Goal: Information Seeking & Learning: Learn about a topic

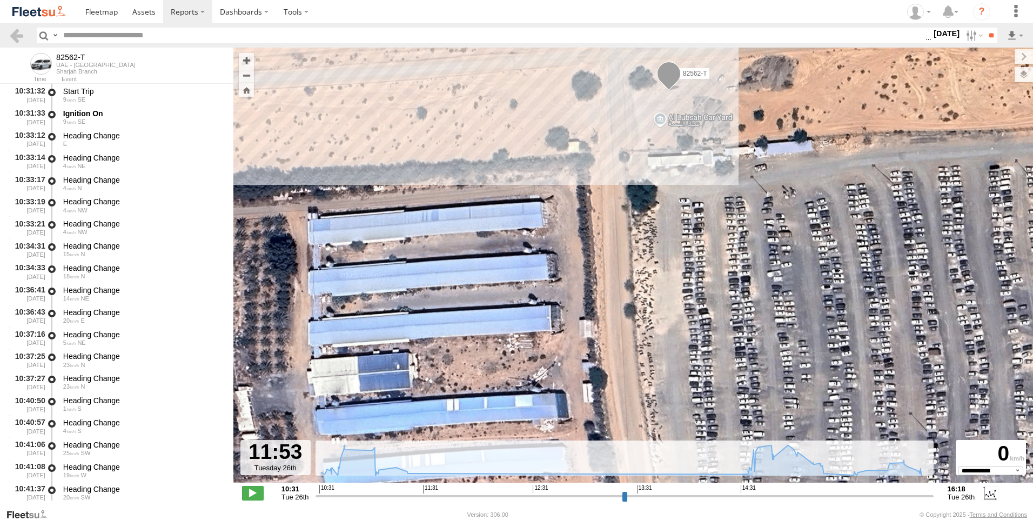
select select "**********"
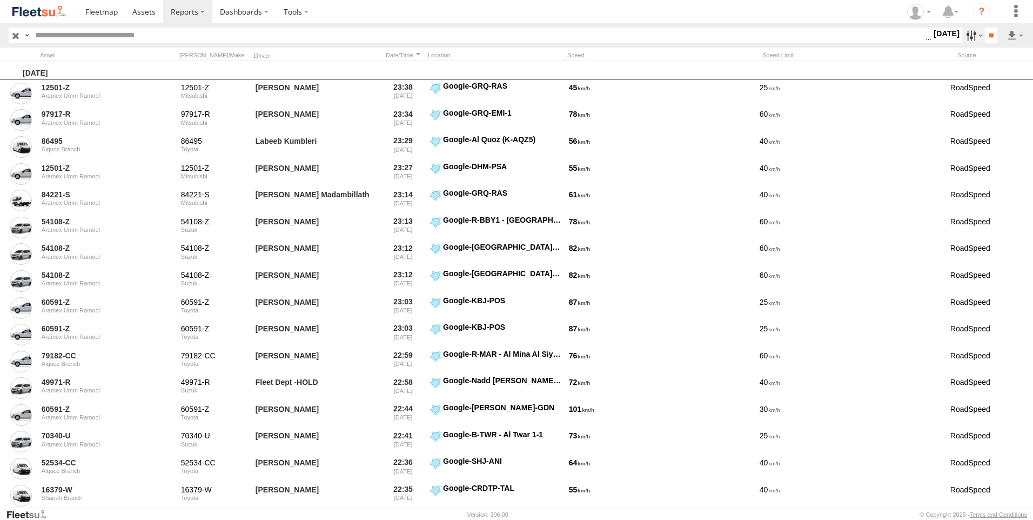
click at [961, 39] on label at bounding box center [972, 36] width 23 height 16
click at [0, 0] on label at bounding box center [0, 0] width 0 height 0
click at [989, 33] on input "**" at bounding box center [990, 36] width 12 height 16
click at [987, 75] on link at bounding box center [987, 74] width 66 height 16
click at [179, 33] on input "text" at bounding box center [478, 36] width 894 height 16
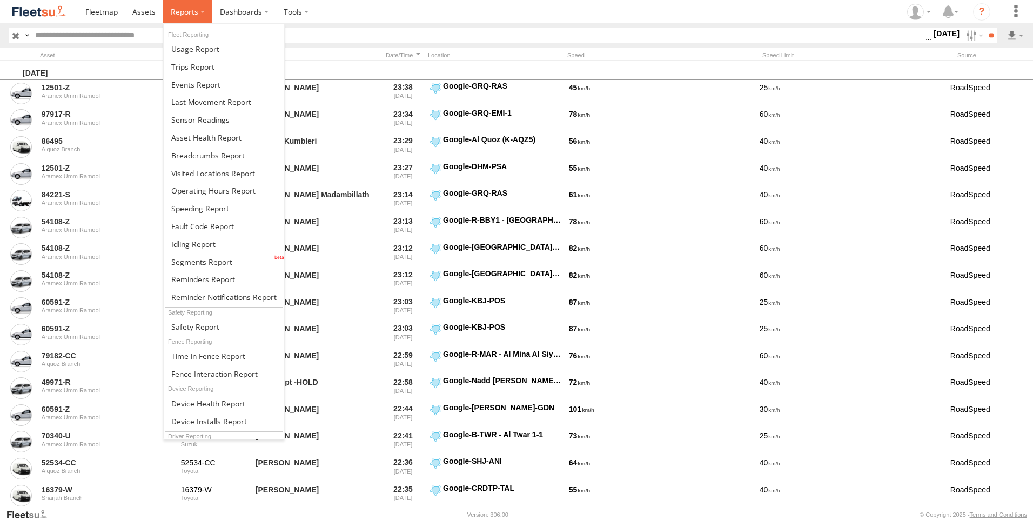
click at [194, 12] on span at bounding box center [185, 11] width 28 height 10
click at [192, 64] on span at bounding box center [192, 67] width 43 height 10
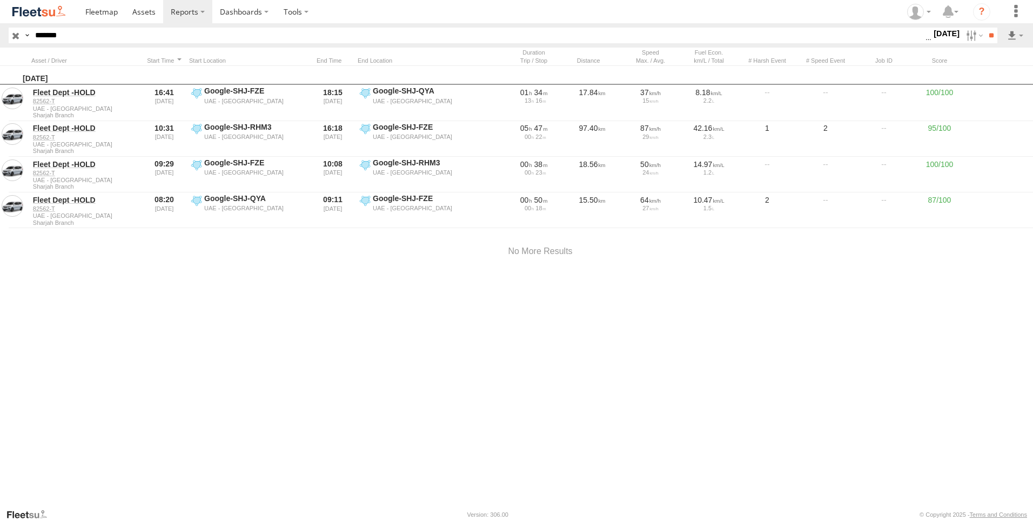
drag, startPoint x: 157, startPoint y: 38, endPoint x: 9, endPoint y: 31, distance: 148.7
click at [11, 31] on div "Search Query Asset ID Asset Label Registration Manufacturer Model VIN Job ID Dr…" at bounding box center [497, 36] width 976 height 16
paste input "text"
type input "*****"
click at [984, 28] on input "**" at bounding box center [990, 36] width 12 height 16
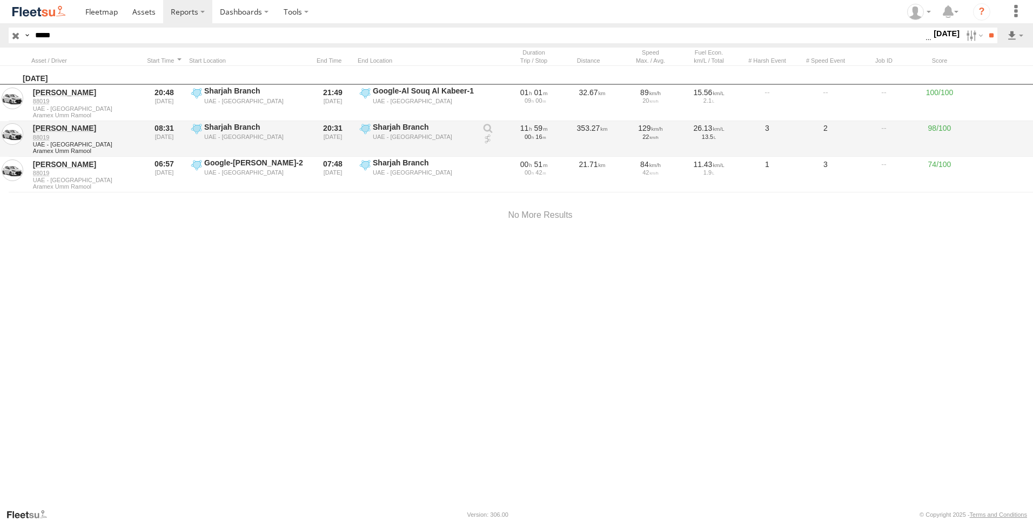
click at [488, 140] on link at bounding box center [487, 139] width 11 height 11
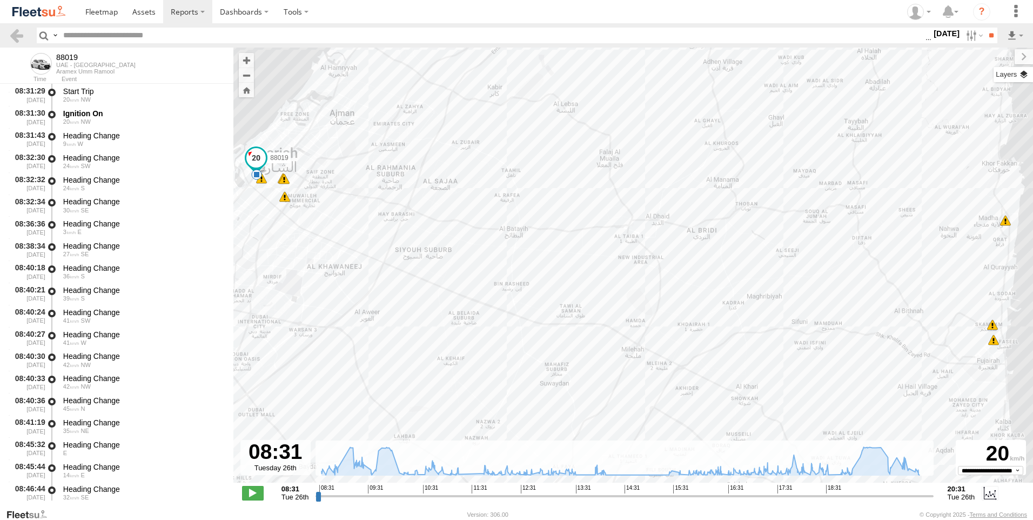
click at [1025, 73] on label at bounding box center [1012, 74] width 39 height 15
click at [0, 0] on span "Basemaps" at bounding box center [0, 0] width 0 height 0
click at [0, 0] on span "Satellite + Roadmap" at bounding box center [0, 0] width 0 height 0
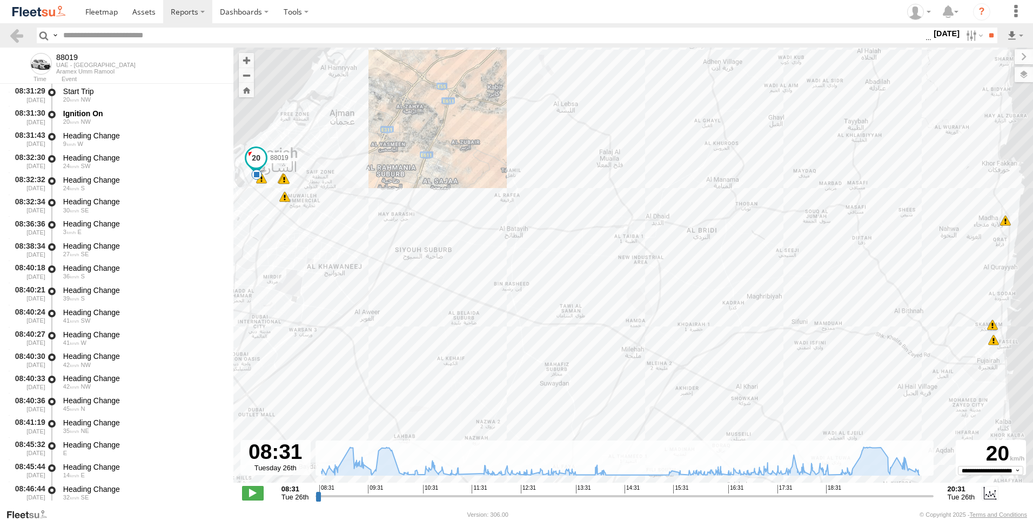
click at [0, 0] on span "Basemaps" at bounding box center [0, 0] width 0 height 0
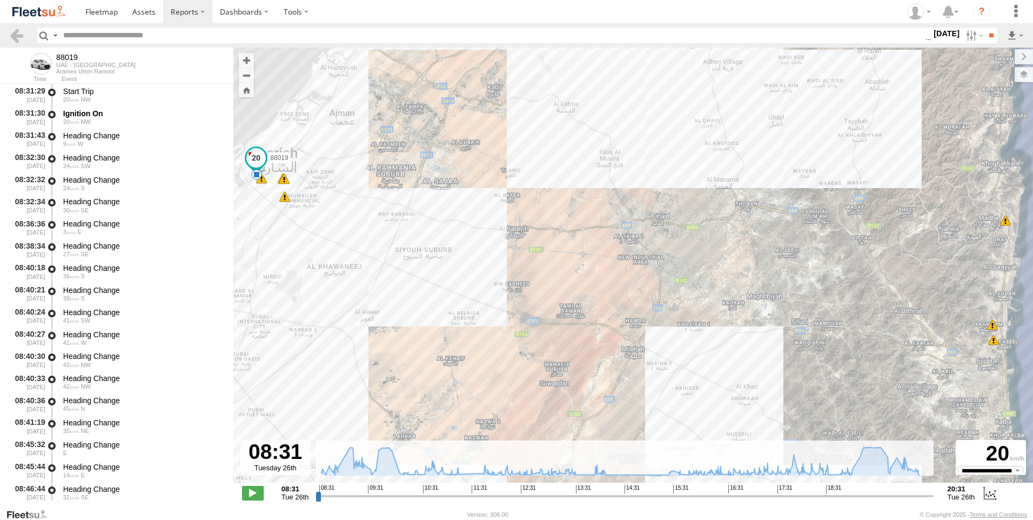
click at [0, 0] on span "Overlays" at bounding box center [0, 0] width 0 height 0
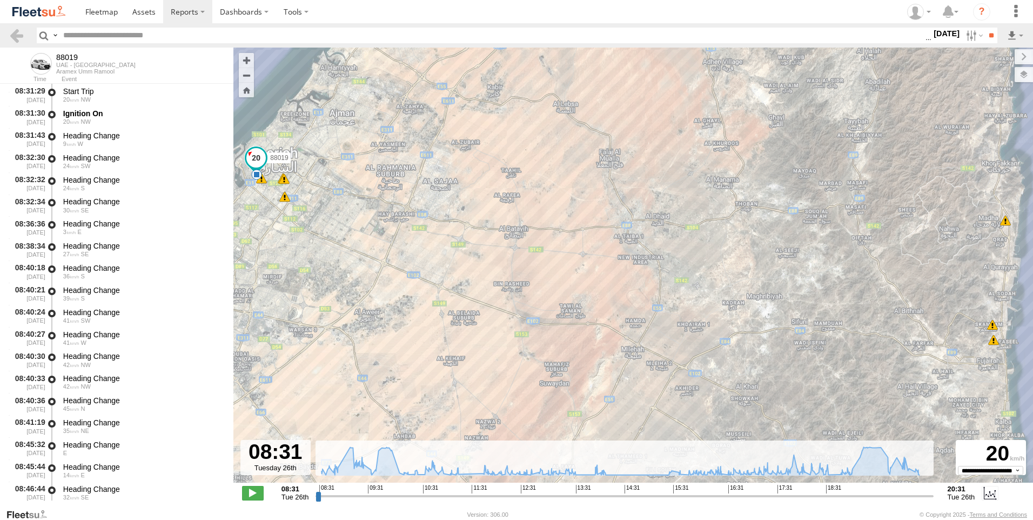
drag, startPoint x: 913, startPoint y: 86, endPoint x: 910, endPoint y: 95, distance: 9.7
click at [0, 0] on span "Assets" at bounding box center [0, 0] width 0 height 0
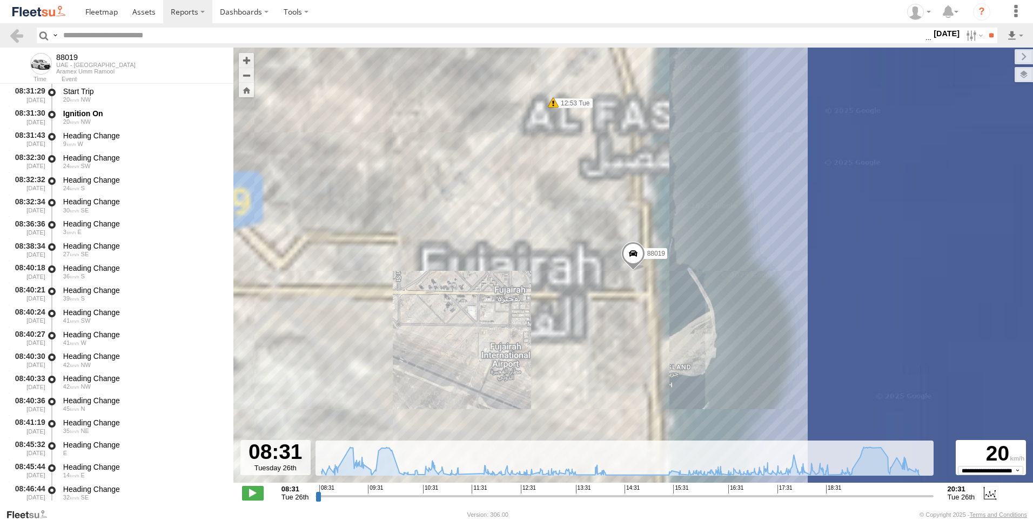
click at [0, 0] on span "Fences" at bounding box center [0, 0] width 0 height 0
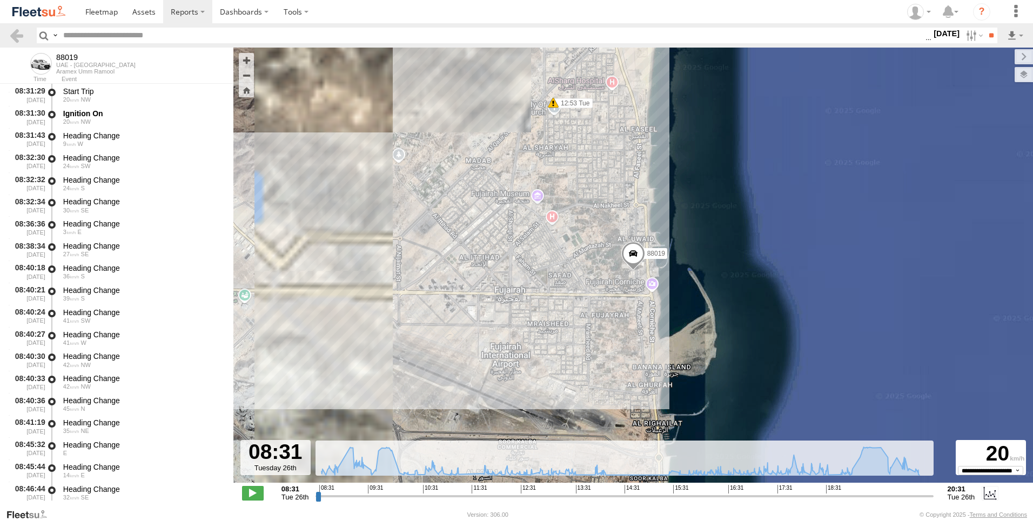
click at [0, 0] on span "Overlays" at bounding box center [0, 0] width 0 height 0
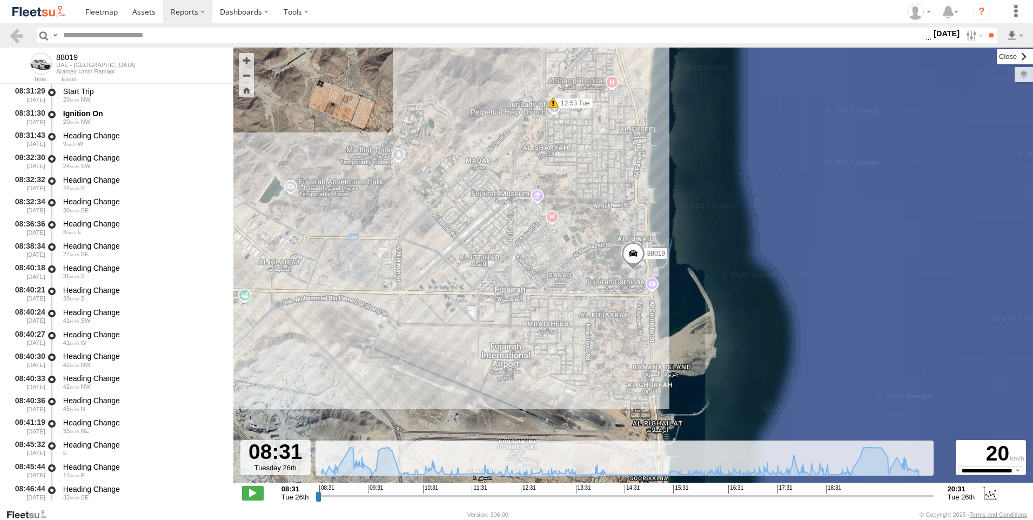
click at [996, 61] on label at bounding box center [1014, 56] width 36 height 15
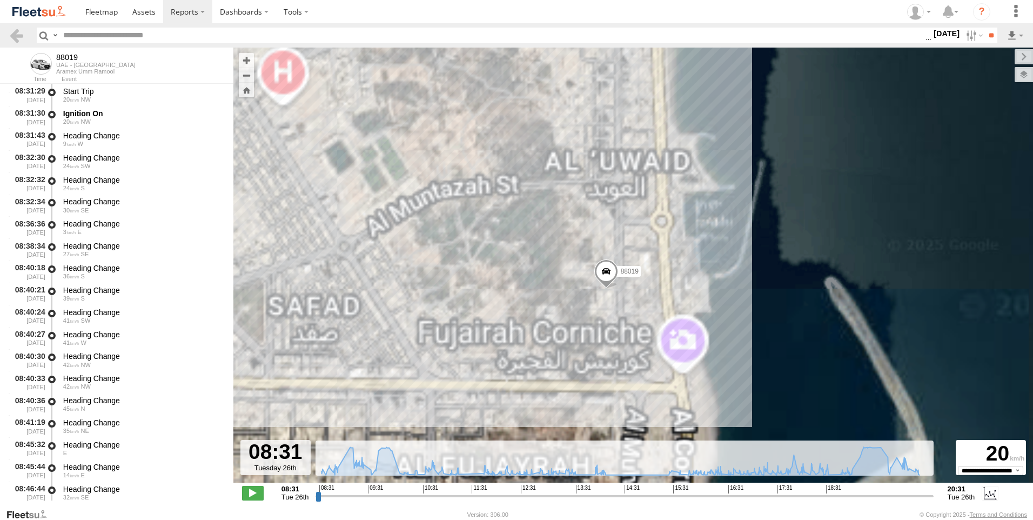
drag, startPoint x: 568, startPoint y: 299, endPoint x: 587, endPoint y: 166, distance: 134.2
click at [587, 166] on div "88019 08:46 Tue 08:48 Tue 12:53 Tue 16:36 Tue 18:16 Tue 20:08 Tue 20:18 Tue 20:…" at bounding box center [632, 271] width 799 height 446
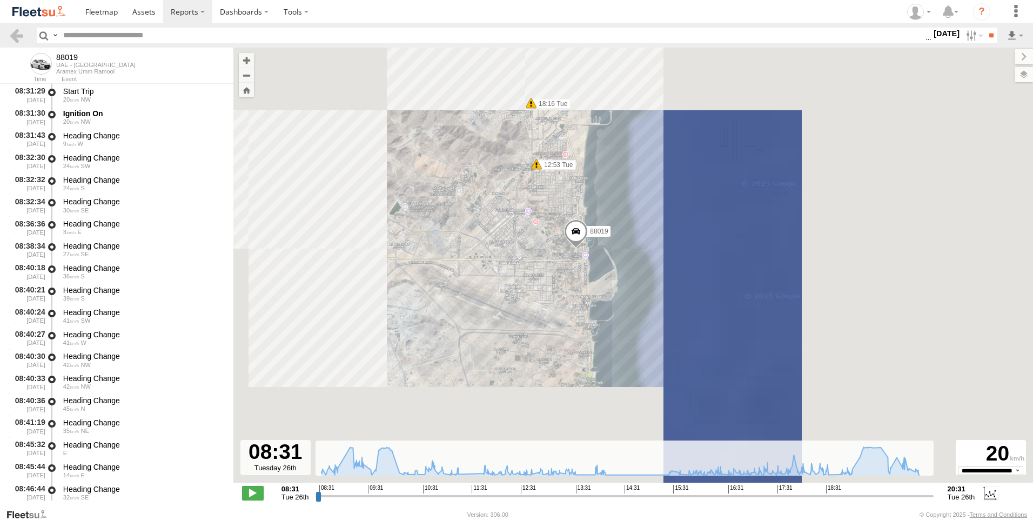
drag, startPoint x: 597, startPoint y: 253, endPoint x: 621, endPoint y: 284, distance: 38.9
click at [618, 285] on div "88019 08:46 Tue 08:48 Tue 12:53 Tue 16:36 Tue 18:16 Tue 20:08 Tue 20:18 Tue 20:…" at bounding box center [632, 271] width 799 height 446
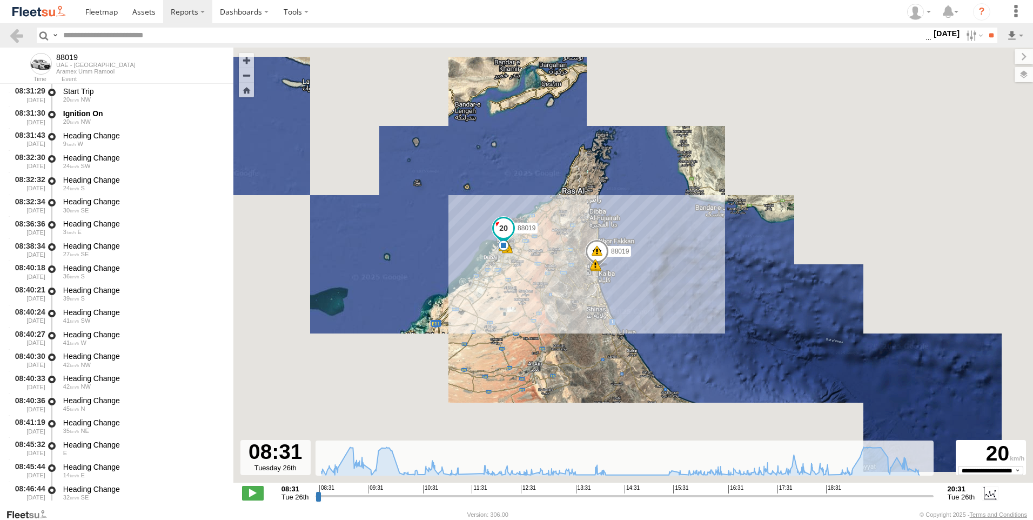
drag, startPoint x: 528, startPoint y: 370, endPoint x: 536, endPoint y: 307, distance: 63.8
click at [536, 307] on div "88019 08:46 Tue 08:48 Tue 12:53 Tue 16:36 Tue 18:16 Tue 20:08 Tue 20:18 Tue 20:…" at bounding box center [632, 271] width 799 height 446
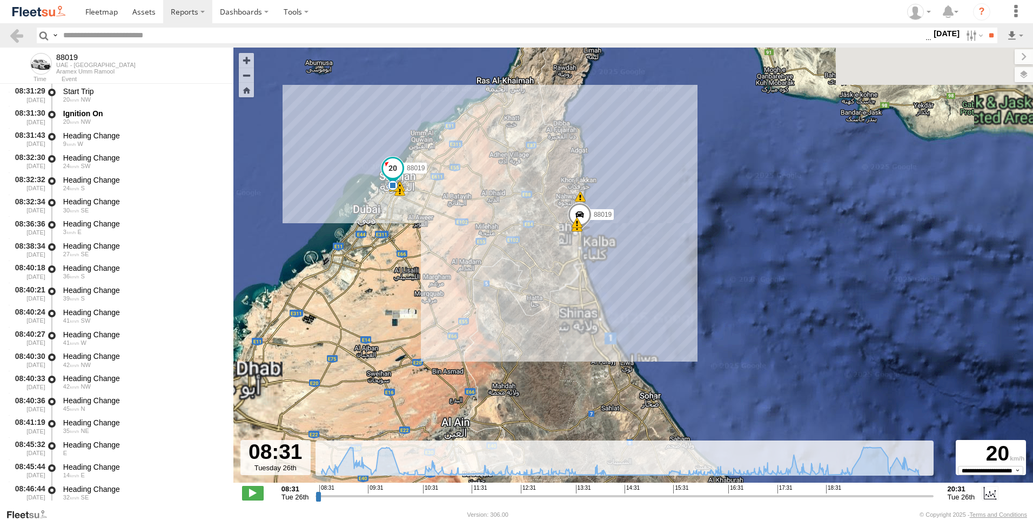
drag, startPoint x: 576, startPoint y: 232, endPoint x: 582, endPoint y: 336, distance: 104.9
click at [582, 336] on div "88019 08:46 Tue 08:48 Tue 12:53 Tue 16:36 Tue 18:16 Tue 20:08 Tue 20:18 Tue 20:…" at bounding box center [632, 271] width 799 height 446
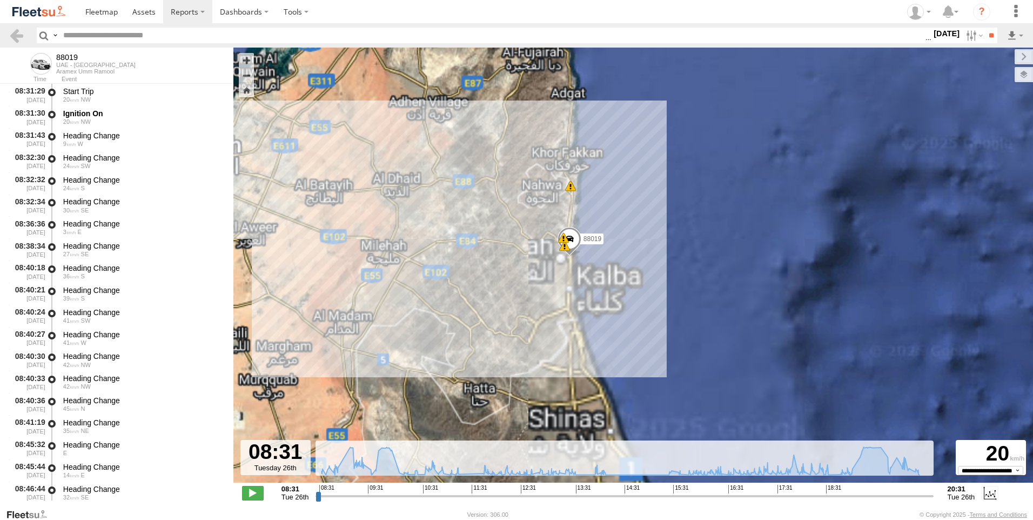
drag, startPoint x: 593, startPoint y: 292, endPoint x: 606, endPoint y: 331, distance: 41.0
click at [606, 331] on div "88019 08:46 Tue 08:48 Tue 12:53 Tue 16:36 Tue 18:16 Tue 20:08 Tue 20:18 Tue 20:…" at bounding box center [632, 271] width 799 height 446
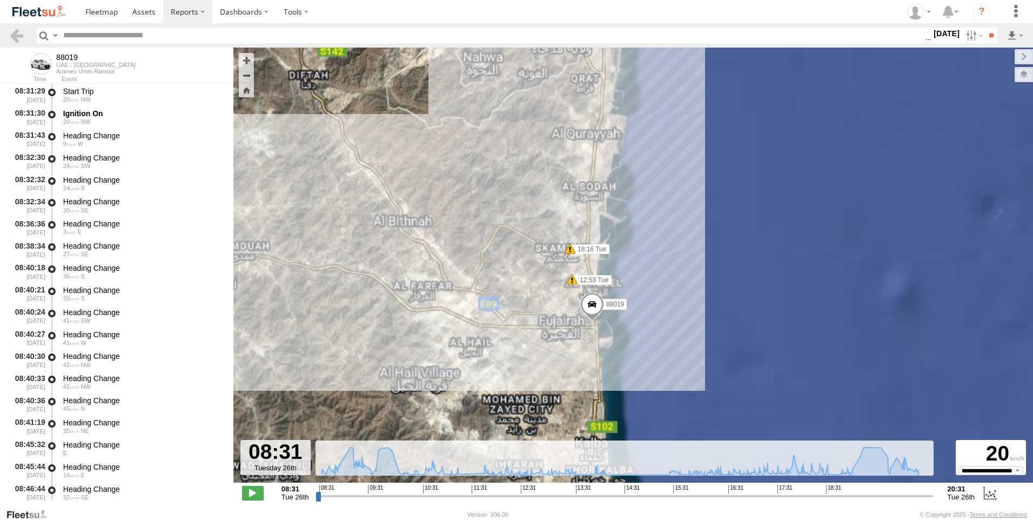
drag, startPoint x: 550, startPoint y: 286, endPoint x: 649, endPoint y: 382, distance: 138.2
click at [649, 382] on div "88019 08:46 Tue 08:48 Tue 12:53 Tue 16:36 Tue 18:16 Tue 20:08 Tue 20:18 Tue 20:…" at bounding box center [632, 271] width 799 height 446
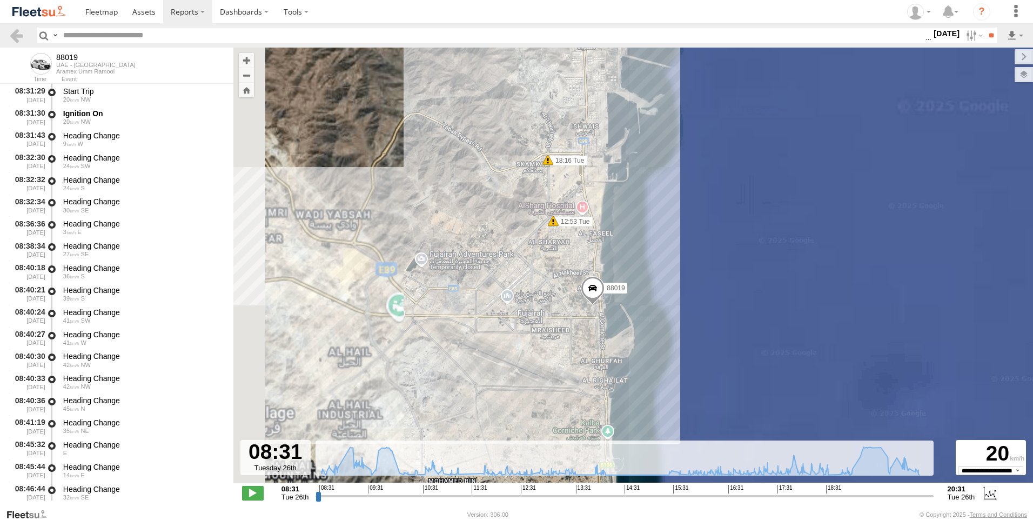
drag, startPoint x: 497, startPoint y: 323, endPoint x: 538, endPoint y: 343, distance: 45.4
click at [538, 343] on div "88019 08:46 Tue 08:48 Tue 12:53 Tue 16:36 Tue 18:16 Tue 20:08 Tue 20:18 Tue 20:…" at bounding box center [632, 271] width 799 height 446
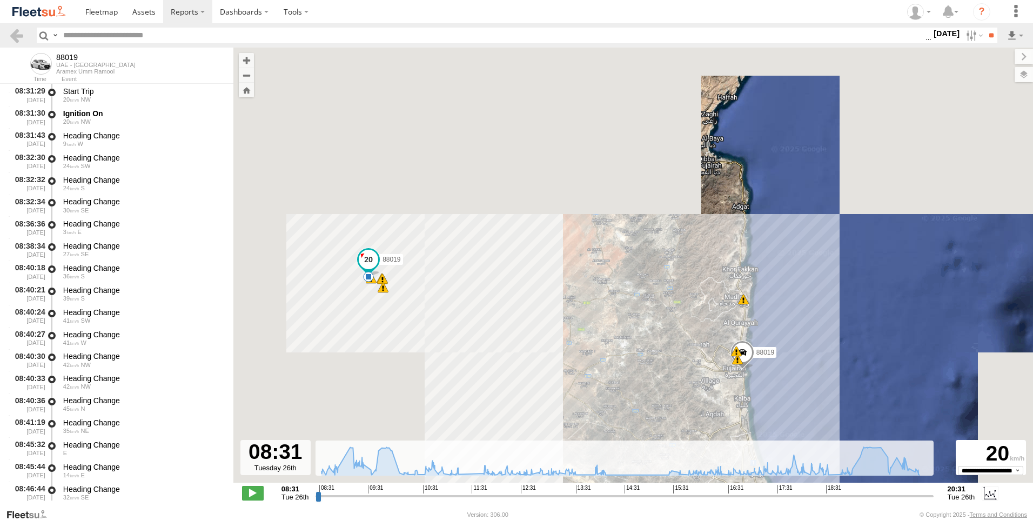
drag, startPoint x: 388, startPoint y: 343, endPoint x: 623, endPoint y: 373, distance: 236.3
click at [623, 373] on div "88019 08:46 Tue 08:48 Tue 12:53 Tue 16:36 Tue 18:16 Tue 20:08 Tue 20:18 Tue 20:…" at bounding box center [632, 271] width 799 height 446
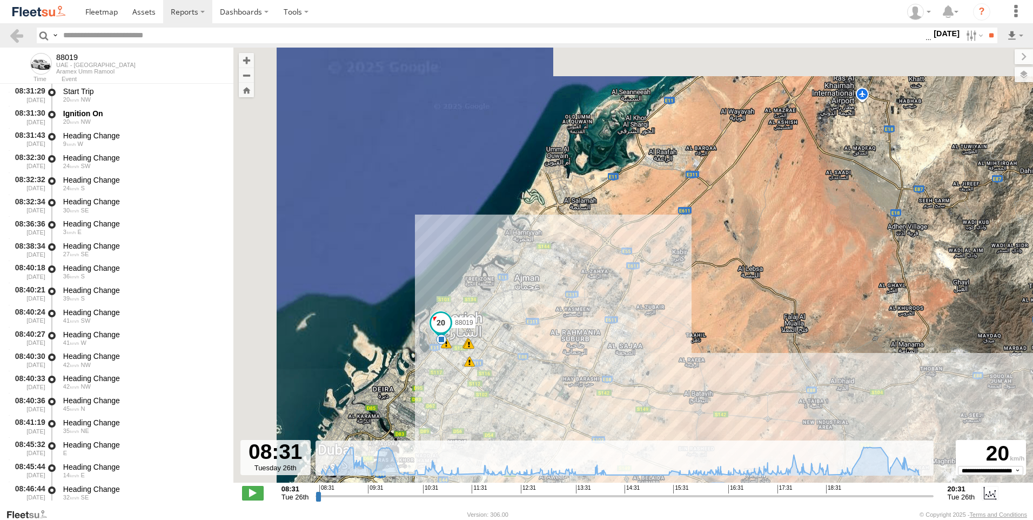
drag, startPoint x: 426, startPoint y: 257, endPoint x: 507, endPoint y: 379, distance: 146.3
click at [507, 379] on div "88019 08:46 Tue 08:48 Tue 12:53 Tue 16:36 Tue 18:16 Tue 20:08 Tue 20:18 Tue 20:…" at bounding box center [632, 271] width 799 height 446
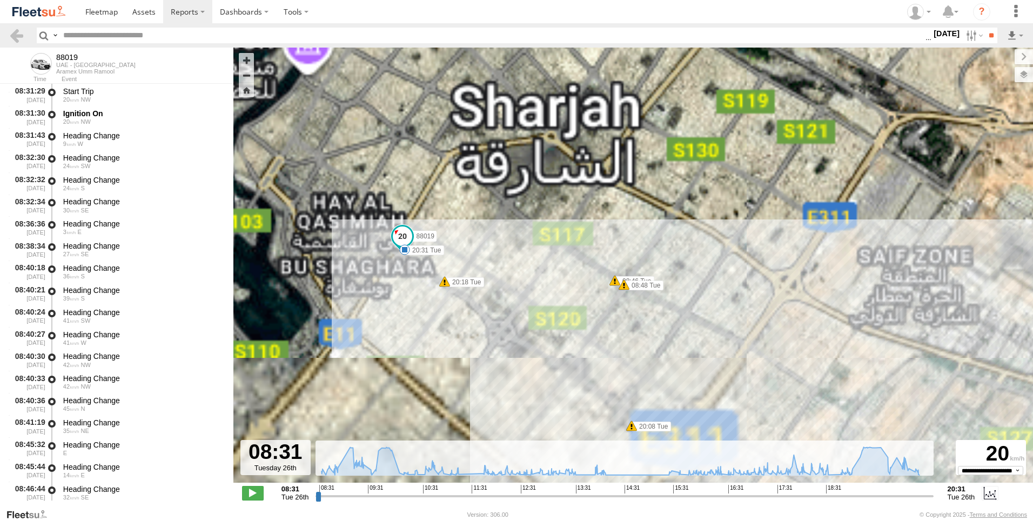
drag, startPoint x: 475, startPoint y: 340, endPoint x: 497, endPoint y: 246, distance: 96.5
click at [497, 246] on div "88019 08:46 Tue 08:48 Tue 12:53 Tue 16:36 Tue 18:16 Tue 20:08 Tue 20:18 Tue 20:…" at bounding box center [632, 271] width 799 height 446
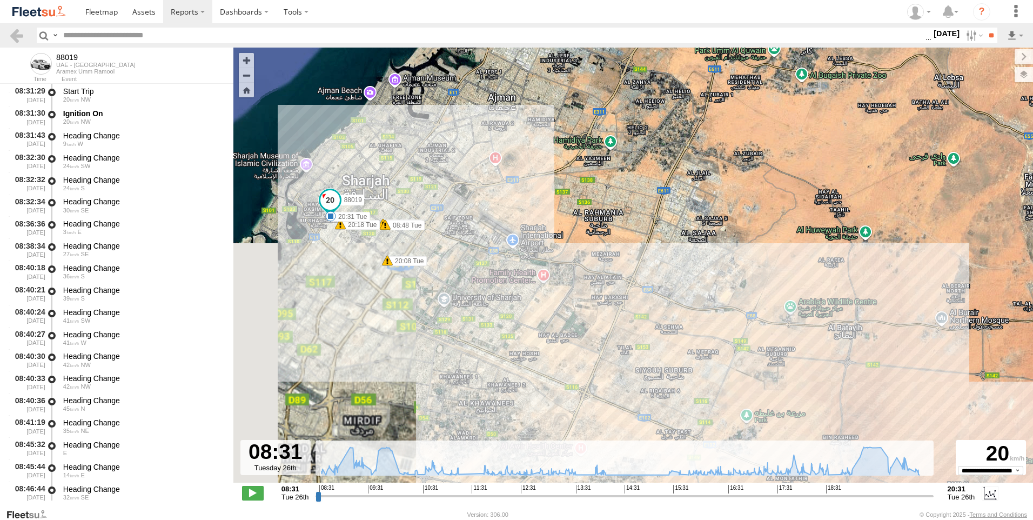
drag, startPoint x: 497, startPoint y: 322, endPoint x: 367, endPoint y: 247, distance: 150.7
click at [368, 247] on div "88019 08:46 Tue 08:48 Tue 12:53 Tue 16:36 Tue 18:16 Tue 20:08 Tue 20:18 Tue 20:…" at bounding box center [632, 271] width 799 height 446
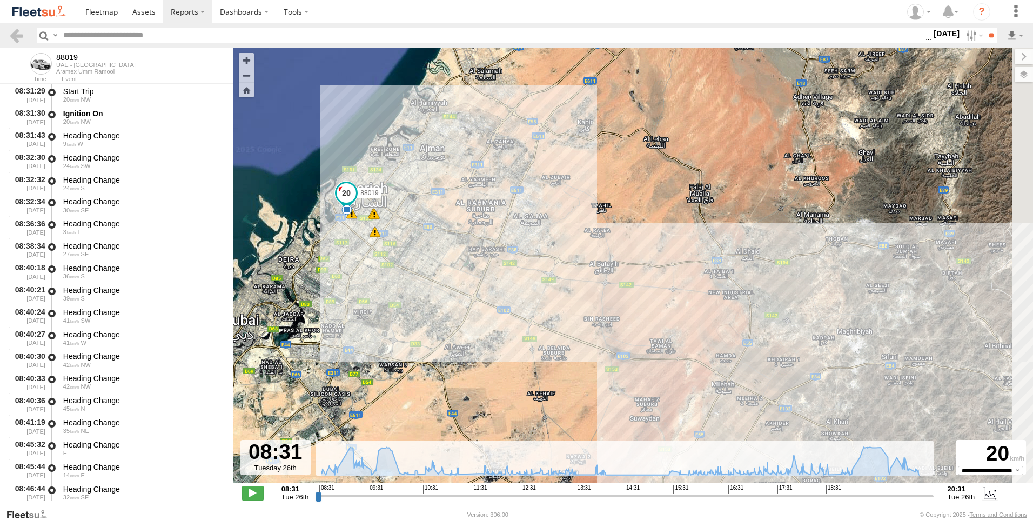
drag, startPoint x: 621, startPoint y: 314, endPoint x: 447, endPoint y: 248, distance: 186.5
click at [458, 252] on div "88019 08:46 Tue 08:48 Tue 12:53 Tue 16:36 Tue 18:16 Tue 20:08 Tue 20:18 Tue 20:…" at bounding box center [632, 271] width 799 height 446
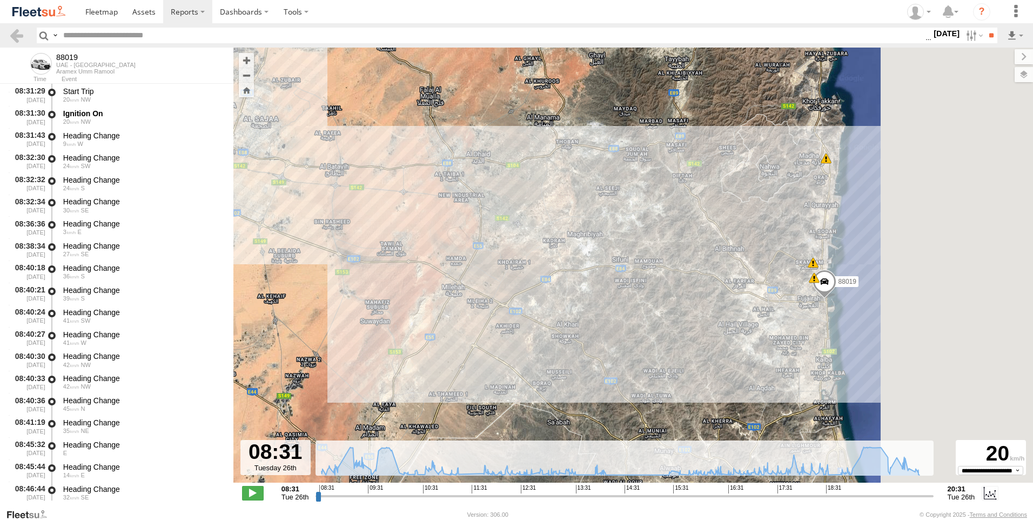
drag, startPoint x: 544, startPoint y: 278, endPoint x: 556, endPoint y: 300, distance: 25.4
click at [556, 300] on div "88019 08:46 Tue 08:48 Tue 12:53 Tue 16:36 Tue 18:16 Tue 20:08 Tue 20:18 Tue 20:…" at bounding box center [632, 271] width 799 height 446
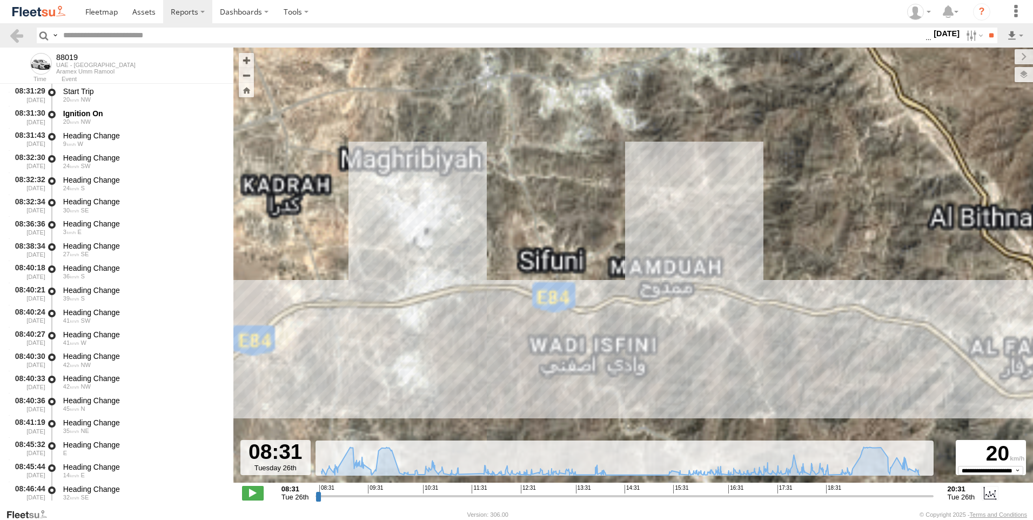
drag, startPoint x: 634, startPoint y: 294, endPoint x: 326, endPoint y: 322, distance: 309.6
click at [326, 322] on div "88019 08:46 Tue 08:48 Tue 12:53 Tue 16:36 Tue 18:16 Tue 20:08 Tue 20:18 Tue 20:…" at bounding box center [632, 271] width 799 height 446
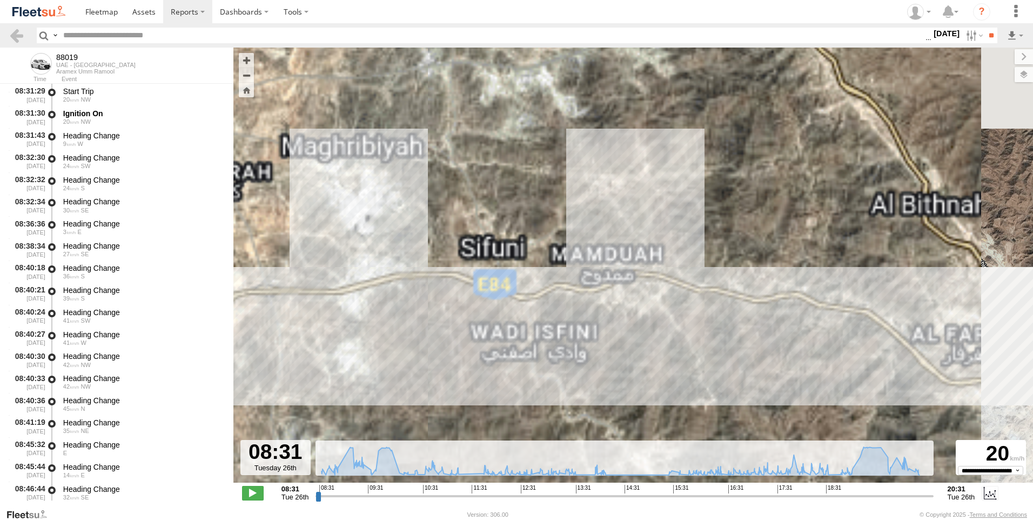
drag, startPoint x: 542, startPoint y: 322, endPoint x: 429, endPoint y: 297, distance: 115.6
click at [430, 297] on div "88019 08:46 Tue 08:48 Tue 12:53 Tue 16:36 Tue 18:16 Tue 20:08 Tue 20:18 Tue 20:…" at bounding box center [632, 271] width 799 height 446
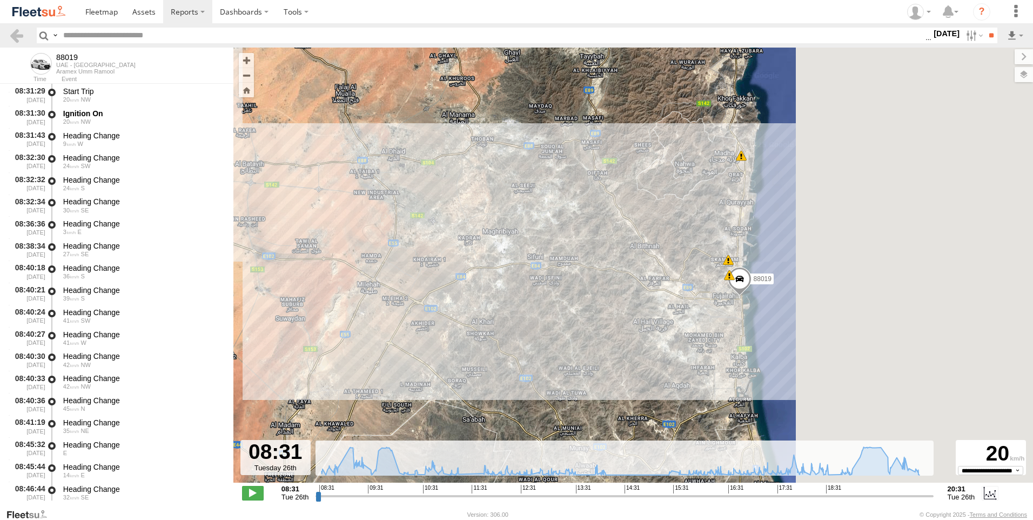
drag, startPoint x: 667, startPoint y: 303, endPoint x: 577, endPoint y: 275, distance: 95.0
click at [577, 275] on div "88019 08:46 Tue 08:48 Tue 12:53 Tue 16:36 Tue 18:16 Tue 20:08 Tue 20:18 Tue 20:…" at bounding box center [632, 271] width 799 height 446
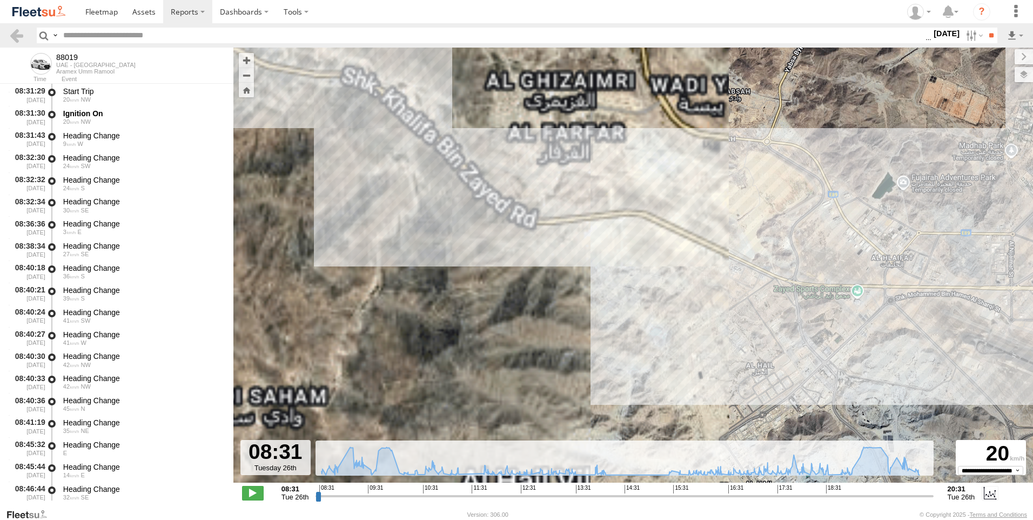
drag, startPoint x: 628, startPoint y: 280, endPoint x: 455, endPoint y: 247, distance: 176.4
click at [451, 248] on div "88019 08:46 Tue 08:48 Tue 12:53 Tue 16:36 Tue 18:16 Tue 20:08 Tue 20:18 Tue 20:…" at bounding box center [632, 271] width 799 height 446
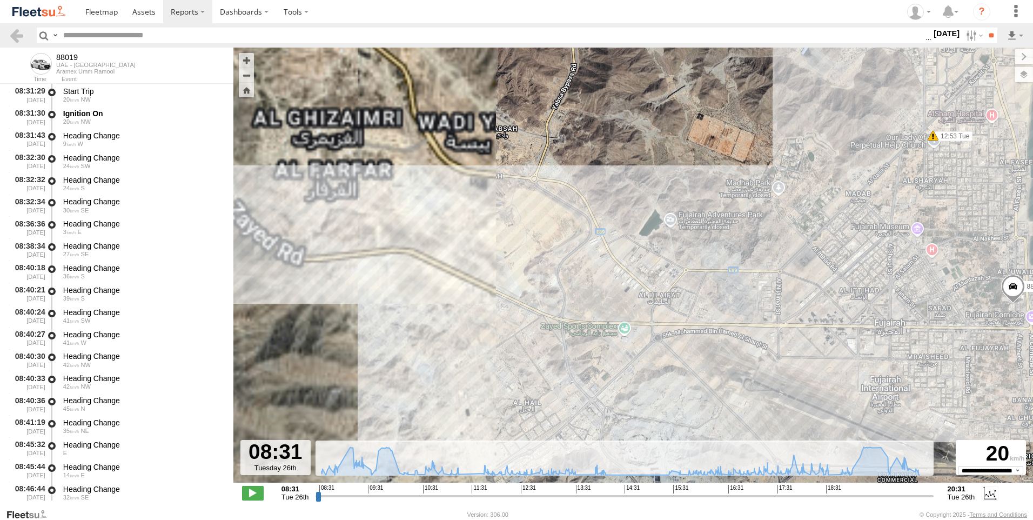
drag, startPoint x: 788, startPoint y: 288, endPoint x: 512, endPoint y: 323, distance: 278.2
click at [513, 323] on div "88019 08:46 Tue 08:48 Tue 12:53 Tue 16:36 Tue 18:16 Tue 20:08 Tue 20:18 Tue 20:…" at bounding box center [632, 271] width 799 height 446
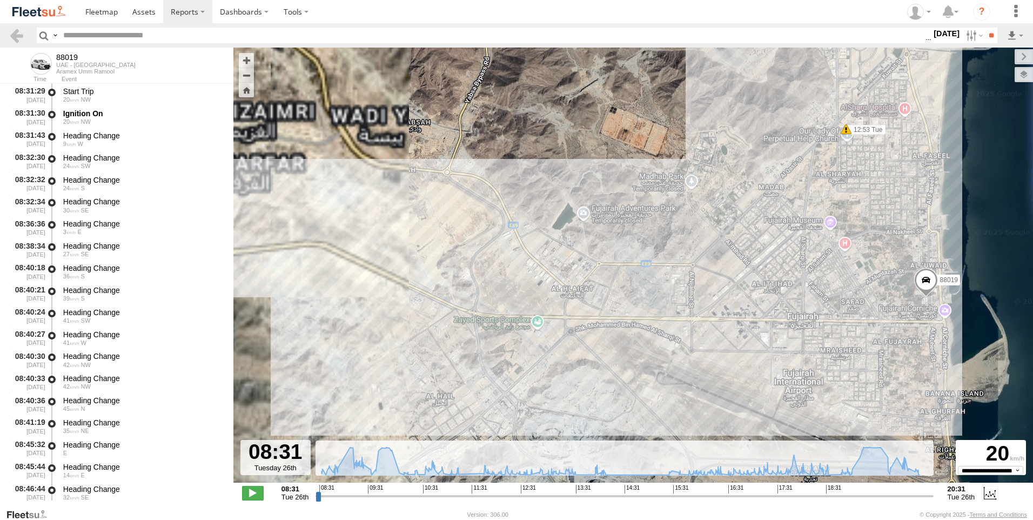
drag, startPoint x: 768, startPoint y: 247, endPoint x: 734, endPoint y: 247, distance: 34.0
click at [734, 247] on div "88019 08:46 Tue 08:48 Tue 12:53 Tue 16:36 Tue 18:16 Tue 20:08 Tue 20:18 Tue 20:…" at bounding box center [632, 271] width 799 height 446
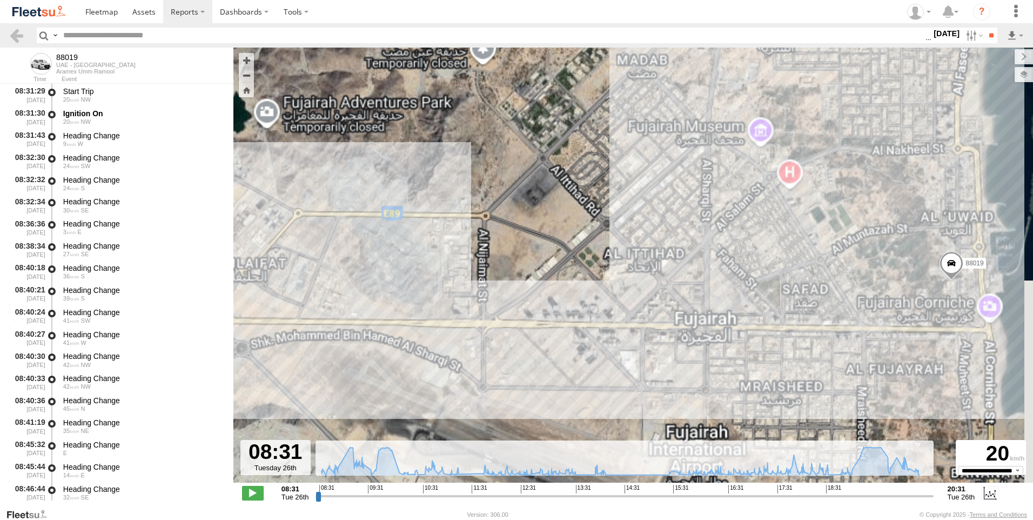
drag, startPoint x: 651, startPoint y: 288, endPoint x: 409, endPoint y: 262, distance: 243.3
click at [409, 262] on div "88019 08:46 Tue 08:48 Tue 12:53 Tue 16:36 Tue 18:16 Tue 20:08 Tue 20:18 Tue 20:…" at bounding box center [632, 271] width 799 height 446
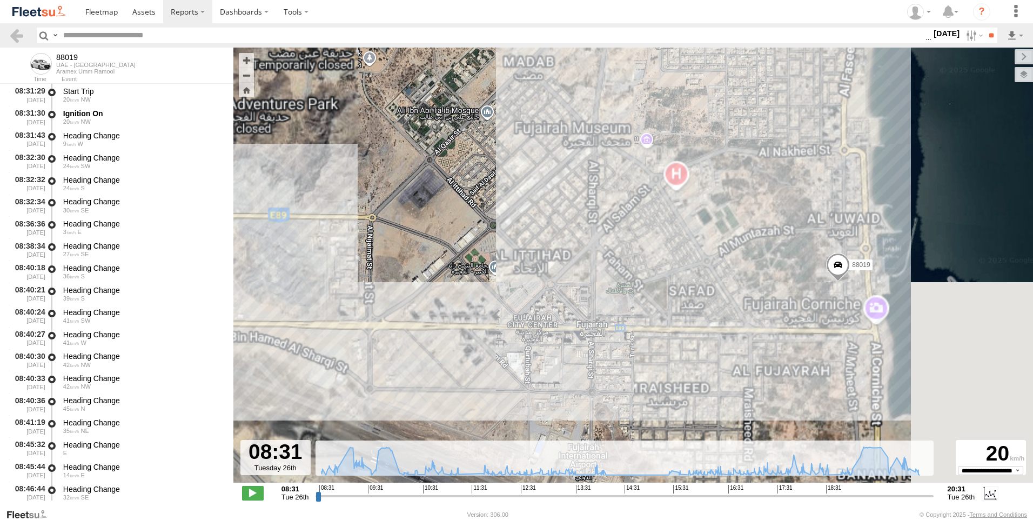
drag, startPoint x: 715, startPoint y: 291, endPoint x: 599, endPoint y: 292, distance: 115.6
click at [599, 292] on div "88019 08:46 Tue 08:48 Tue 12:53 Tue 16:36 Tue 18:16 Tue 20:08 Tue 20:18 Tue 20:…" at bounding box center [632, 271] width 799 height 446
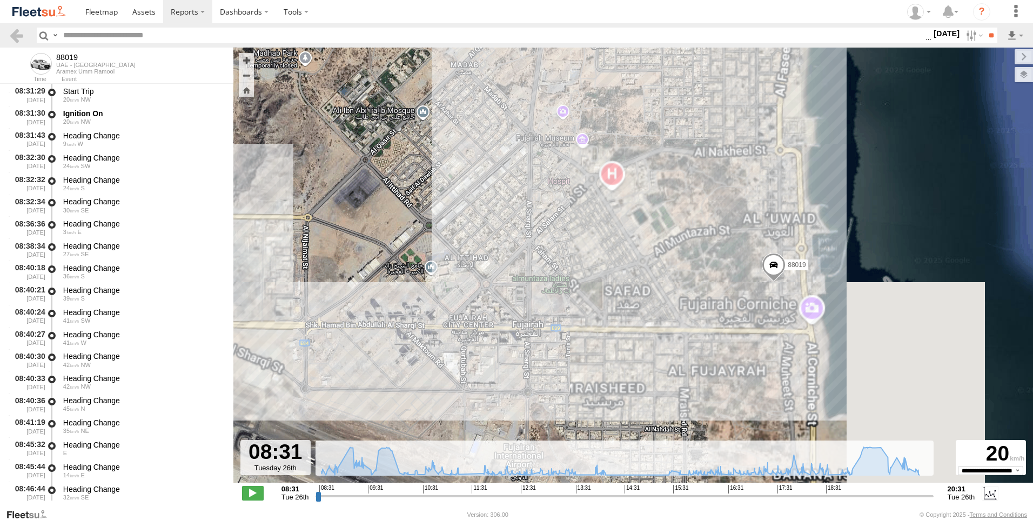
drag, startPoint x: 630, startPoint y: 318, endPoint x: 502, endPoint y: 322, distance: 128.1
click at [502, 322] on div "88019 08:46 Tue 08:48 Tue 12:53 Tue 16:36 Tue 18:16 Tue 20:08 Tue 20:18 Tue 20:…" at bounding box center [632, 271] width 799 height 446
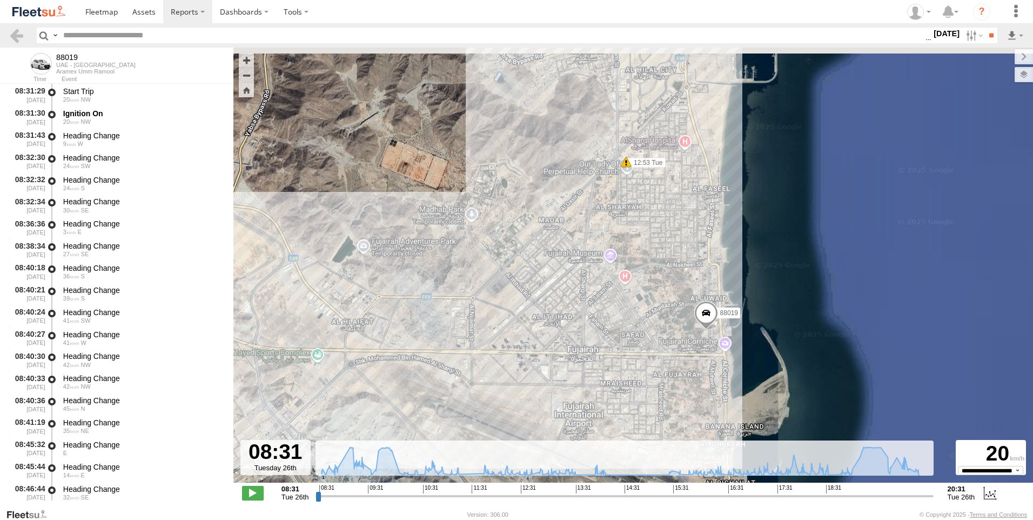
drag, startPoint x: 773, startPoint y: 314, endPoint x: 694, endPoint y: 382, distance: 103.8
click at [694, 382] on div "88019 08:46 Tue 08:48 Tue 12:53 Tue 16:36 Tue 18:16 Tue 20:08 Tue 20:18 Tue 20:…" at bounding box center [632, 271] width 799 height 446
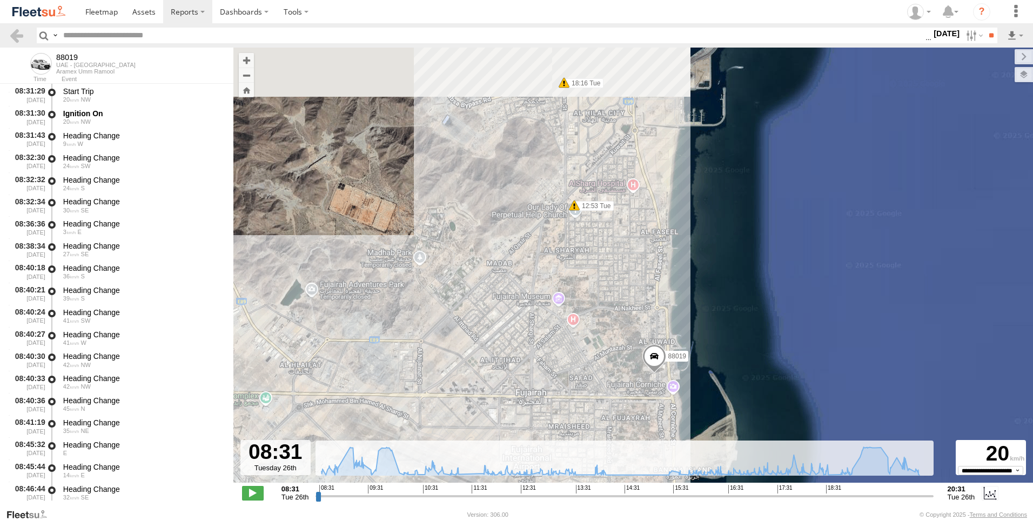
drag, startPoint x: 732, startPoint y: 320, endPoint x: 724, endPoint y: 354, distance: 34.9
click at [724, 354] on div "88019 08:46 Tue 08:48 Tue 12:53 Tue 16:36 Tue 18:16 Tue 20:08 Tue 20:18 Tue 20:…" at bounding box center [632, 271] width 799 height 446
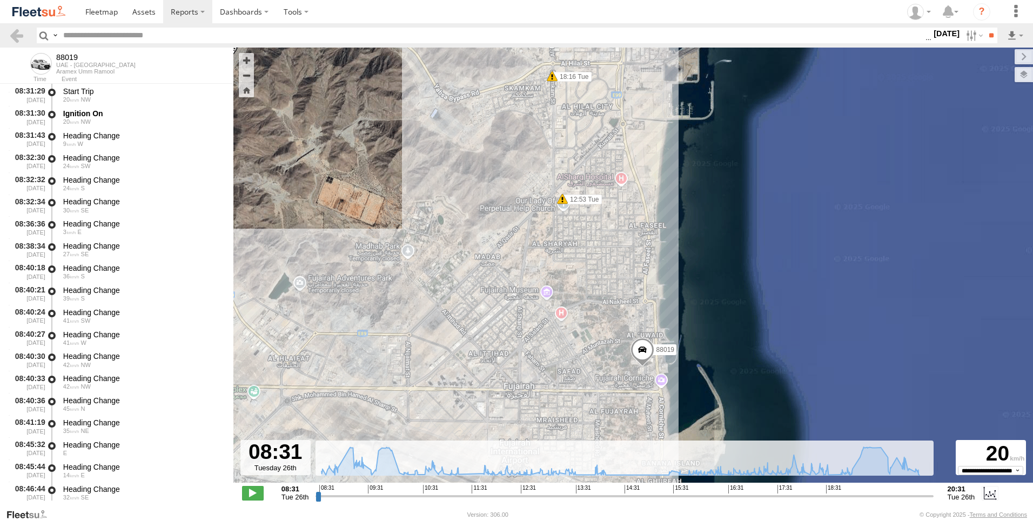
drag, startPoint x: 724, startPoint y: 357, endPoint x: 744, endPoint y: 186, distance: 172.9
click at [744, 186] on div "88019 08:46 Tue 08:48 Tue 12:53 Tue 16:36 Tue 18:16 Tue 20:08 Tue 20:18 Tue 20:…" at bounding box center [632, 271] width 799 height 446
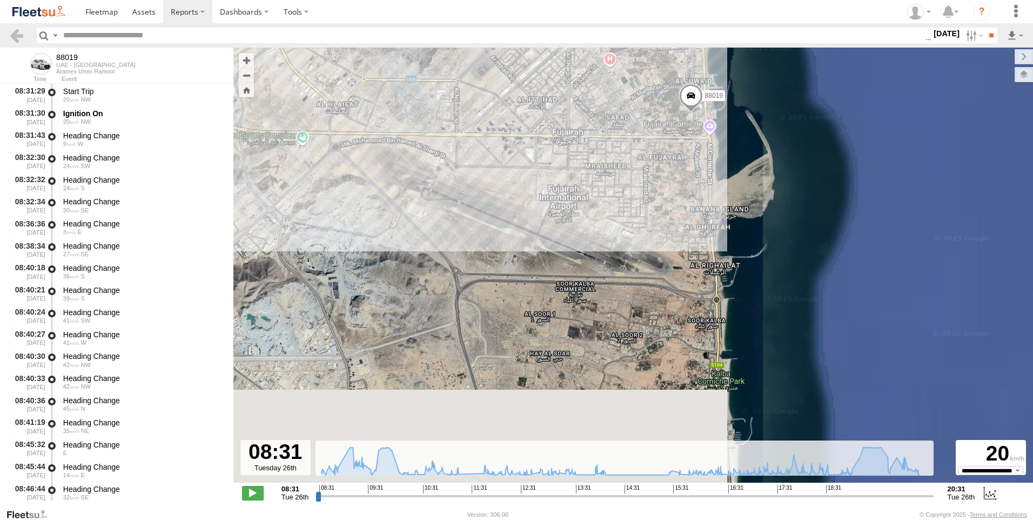
drag, startPoint x: 740, startPoint y: 301, endPoint x: 755, endPoint y: 210, distance: 92.5
click at [755, 210] on div "88019 08:46 Tue 08:48 Tue 12:53 Tue 16:36 Tue 18:16 Tue 20:08 Tue 20:18 Tue 20:…" at bounding box center [632, 271] width 799 height 446
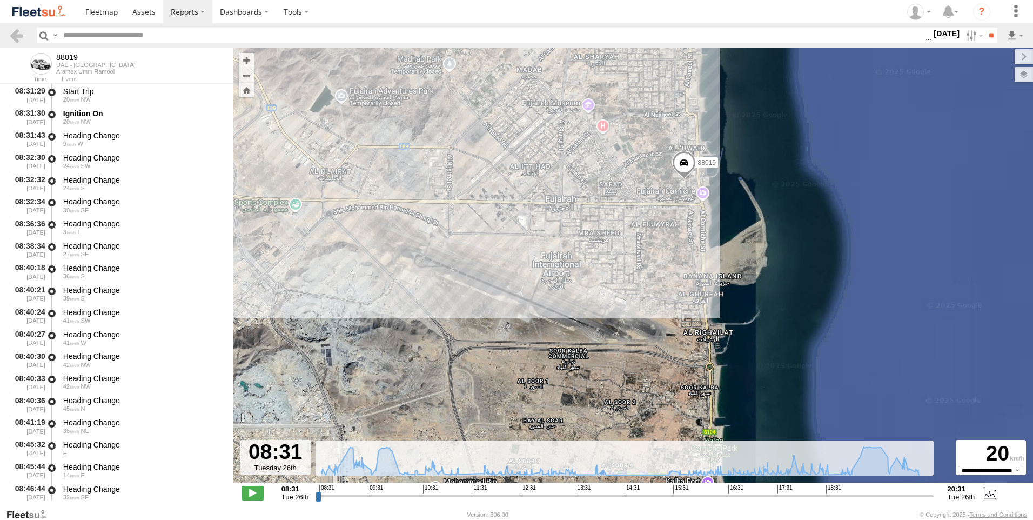
drag, startPoint x: 754, startPoint y: 216, endPoint x: 732, endPoint y: 335, distance: 121.4
click at [732, 335] on div "88019 08:46 Tue 08:48 Tue 12:53 Tue 16:36 Tue 18:16 Tue 20:08 Tue 20:18 Tue 20:…" at bounding box center [632, 271] width 799 height 446
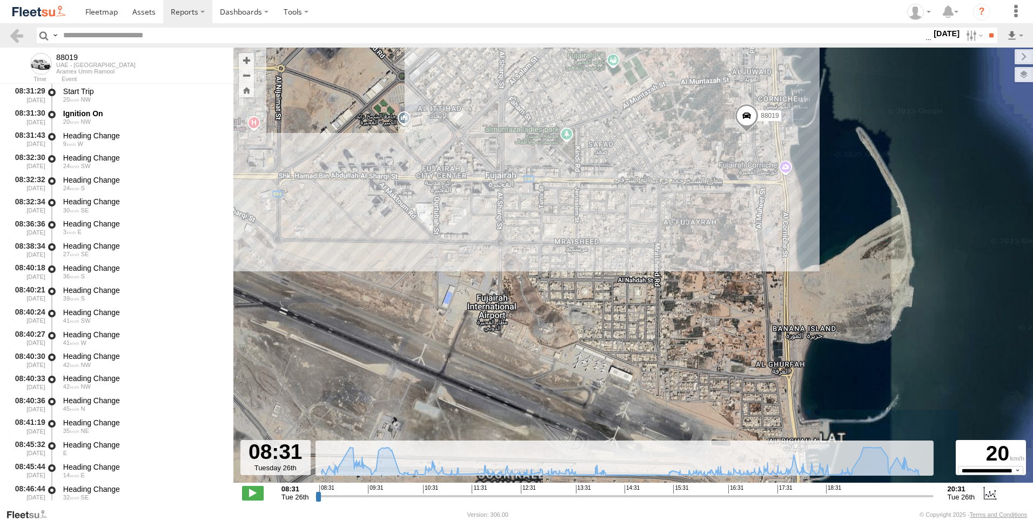
drag, startPoint x: 613, startPoint y: 301, endPoint x: 624, endPoint y: 384, distance: 84.4
click at [624, 384] on div "88019 08:46 Tue 08:48 Tue 12:53 Tue 16:36 Tue 18:16 Tue 20:08 Tue 20:18 Tue 20:…" at bounding box center [632, 271] width 799 height 446
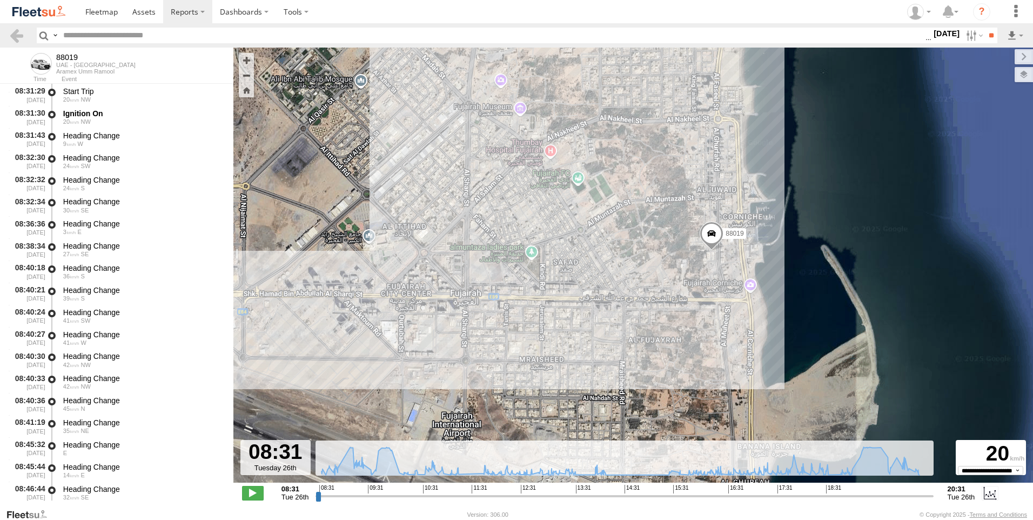
drag, startPoint x: 710, startPoint y: 281, endPoint x: 662, endPoint y: 369, distance: 100.8
click at [662, 369] on div "88019 08:46 Tue 08:48 Tue 12:53 Tue 16:36 Tue 18:16 Tue 20:08 Tue 20:18 Tue 20:…" at bounding box center [632, 271] width 799 height 446
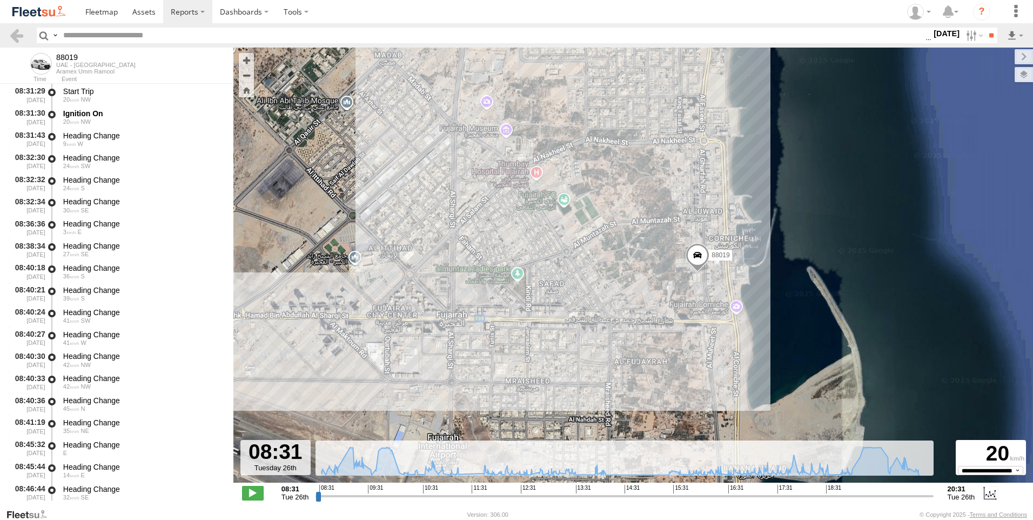
click at [699, 249] on span at bounding box center [697, 257] width 24 height 29
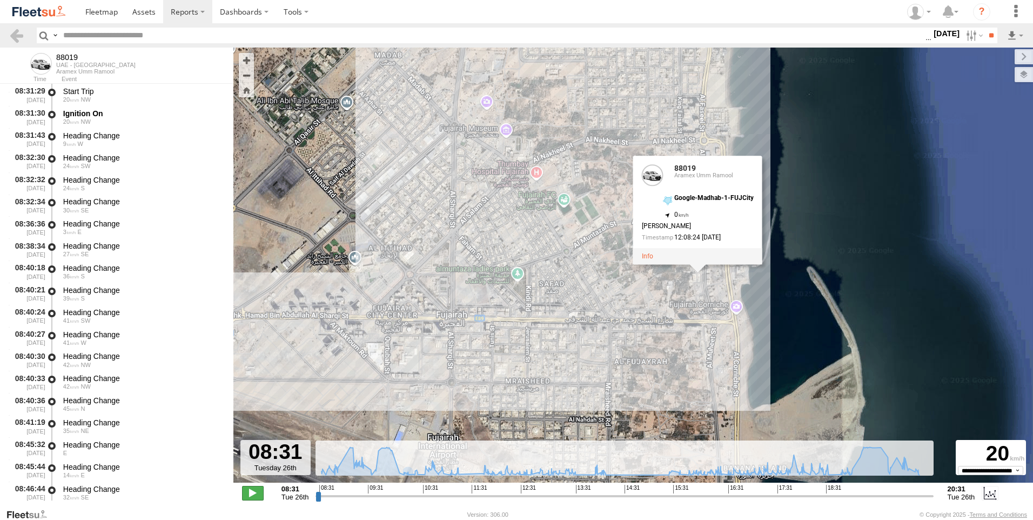
click at [253, 493] on span at bounding box center [253, 492] width 22 height 14
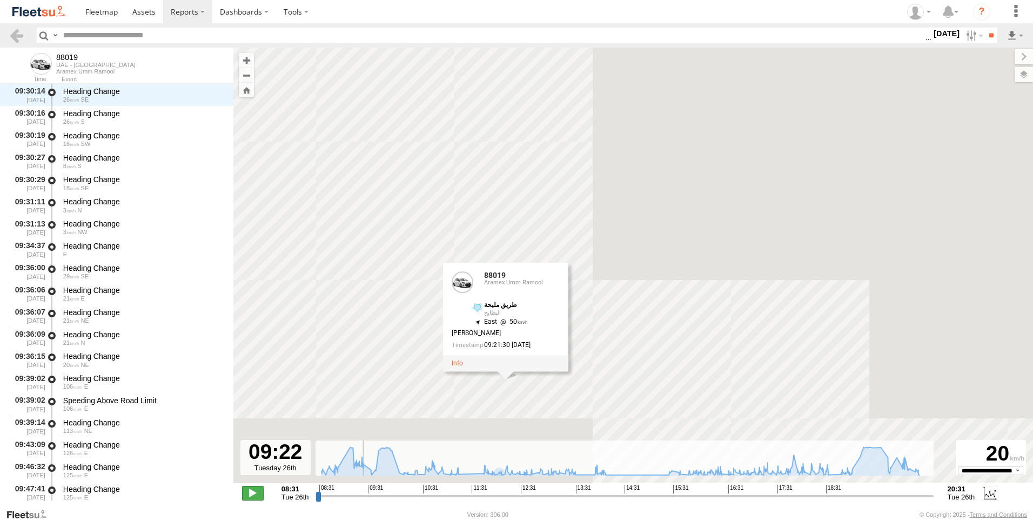
scroll to position [2052, 0]
click at [253, 494] on span at bounding box center [253, 492] width 22 height 14
type input "**********"
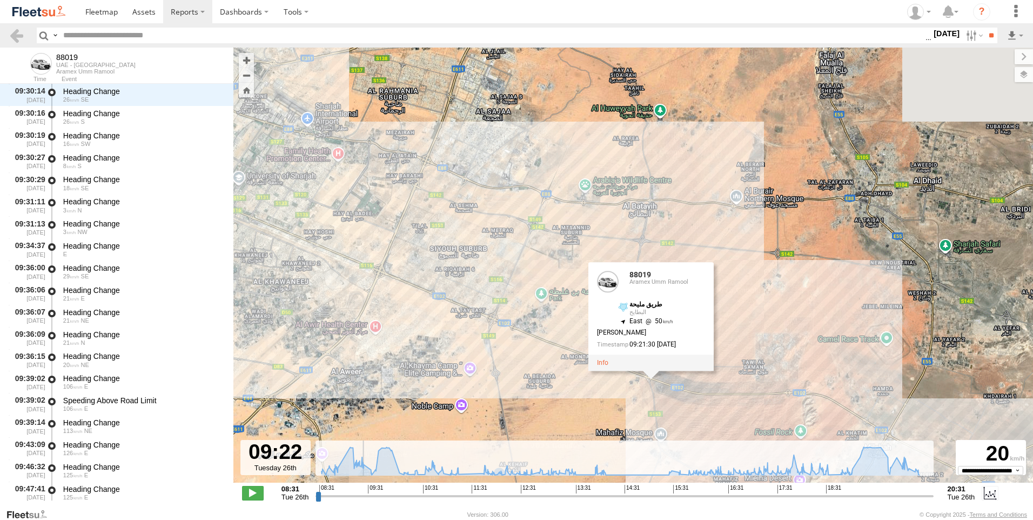
drag, startPoint x: 338, startPoint y: 401, endPoint x: 582, endPoint y: 382, distance: 244.2
click at [582, 382] on div "88019 08:46 Tue 08:48 Tue 12:53 Tue 16:36 Tue 18:16 Tue 20:08 Tue 20:18 Tue 20:…" at bounding box center [632, 271] width 799 height 446
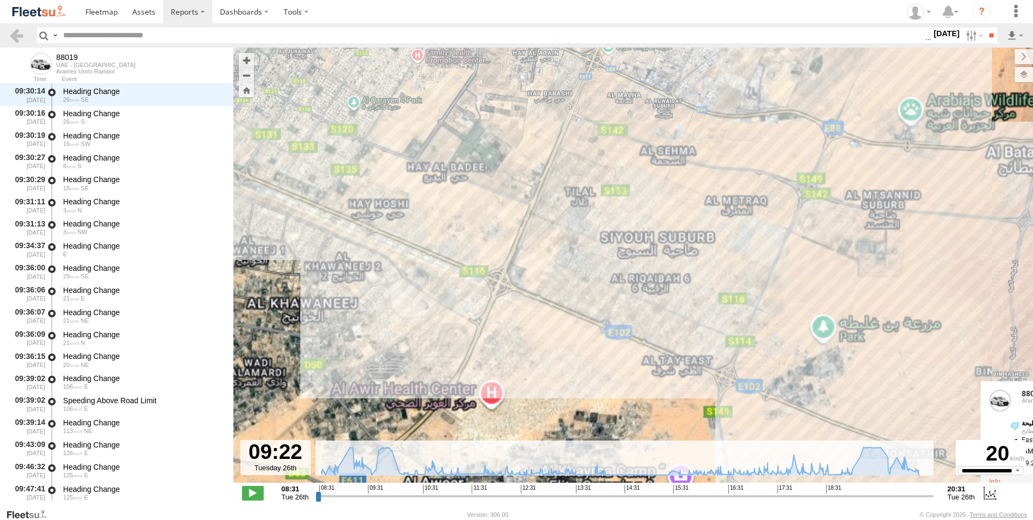
drag, startPoint x: 431, startPoint y: 338, endPoint x: 434, endPoint y: 356, distance: 18.6
click at [434, 356] on div "88019 08:46 Tue 08:48 Tue 12:53 Tue 16:36 Tue 18:16 Tue 20:08 Tue 20:18 Tue 20:…" at bounding box center [632, 271] width 799 height 446
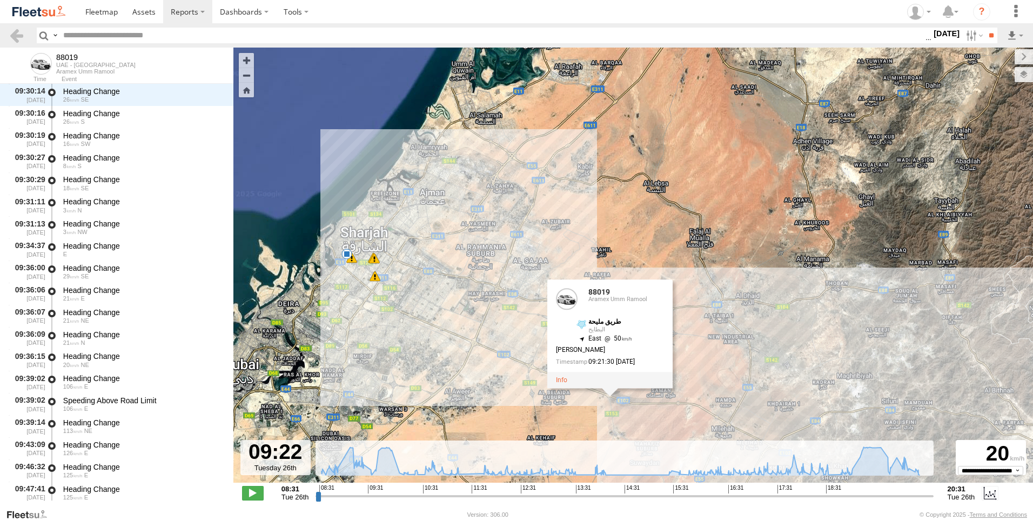
drag, startPoint x: 392, startPoint y: 345, endPoint x: 450, endPoint y: 350, distance: 58.6
click at [450, 350] on div "88019 08:46 Tue 08:48 Tue 12:53 Tue 16:36 Tue 18:16 Tue 20:08 Tue 20:18 Tue 20:…" at bounding box center [632, 271] width 799 height 446
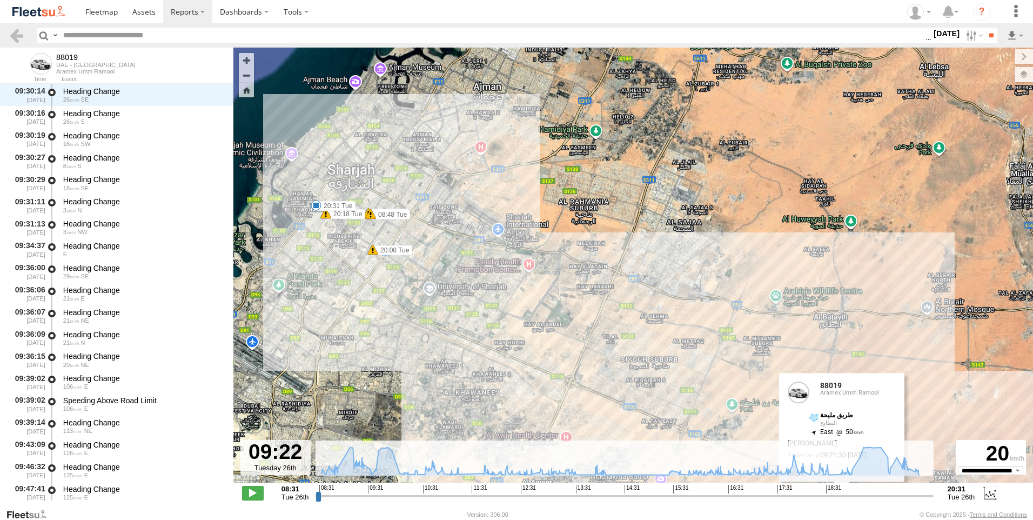
drag, startPoint x: 458, startPoint y: 329, endPoint x: 458, endPoint y: 412, distance: 82.6
click at [458, 412] on div "88019 08:46 Tue 08:48 Tue 12:53 Tue 16:36 Tue 18:16 Tue 20:08 Tue 20:18 Tue 20:…" at bounding box center [632, 271] width 799 height 446
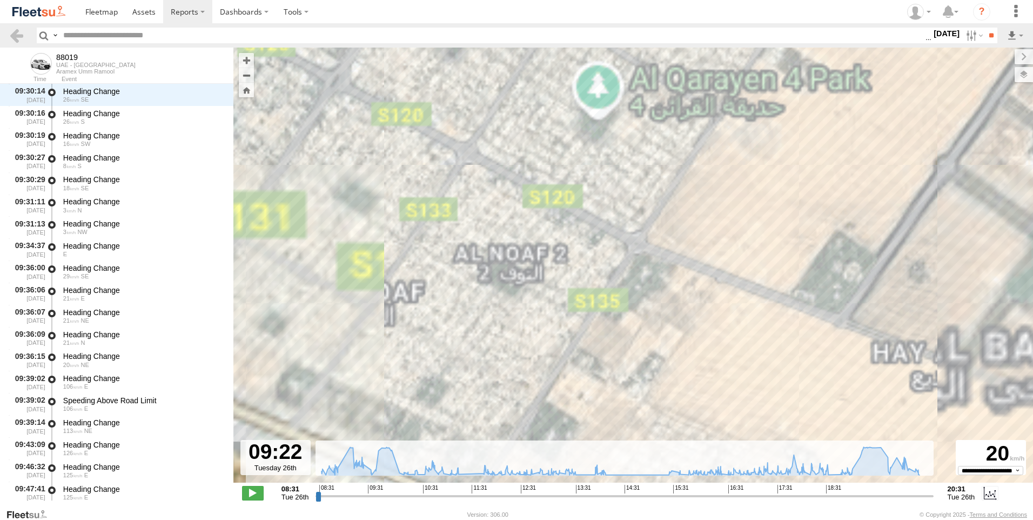
drag, startPoint x: 447, startPoint y: 345, endPoint x: 487, endPoint y: 384, distance: 56.9
click at [487, 384] on div "88019 08:46 Tue 08:48 Tue 12:53 Tue 16:36 Tue 18:16 Tue 20:08 Tue 20:18 Tue 20:…" at bounding box center [632, 271] width 799 height 446
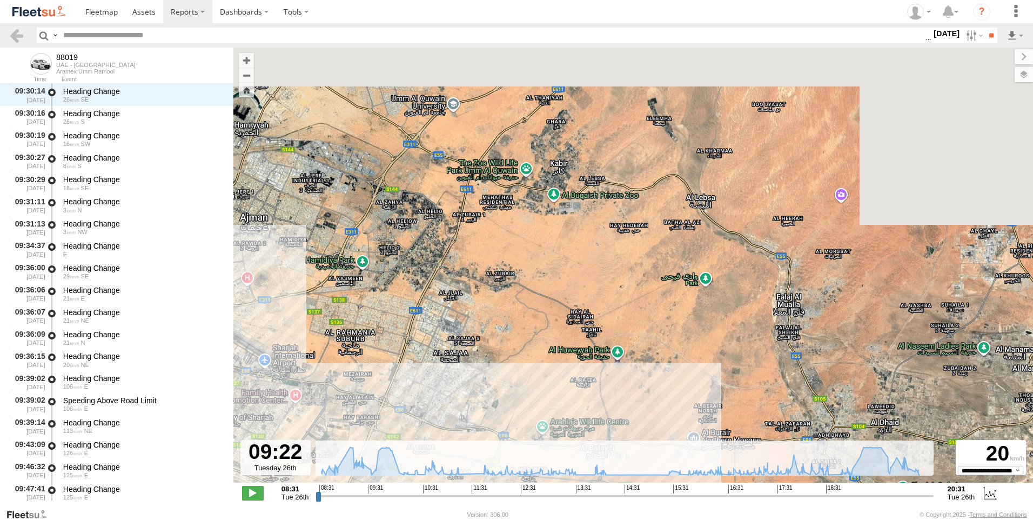
drag, startPoint x: 554, startPoint y: 227, endPoint x: 253, endPoint y: 341, distance: 322.2
click at [254, 340] on div "88019 08:46 Tue 08:48 Tue 12:53 Tue 16:36 Tue 18:16 Tue 20:08 Tue 20:18 Tue 20:…" at bounding box center [632, 271] width 799 height 446
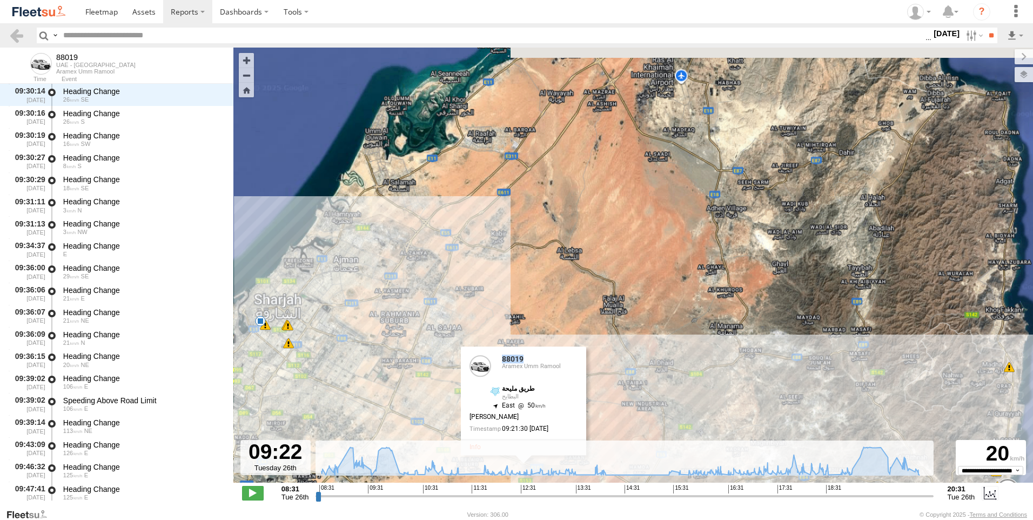
drag, startPoint x: 529, startPoint y: 347, endPoint x: 392, endPoint y: 288, distance: 149.5
click at [392, 288] on div "88019 08:46 Tue 08:48 Tue 12:53 Tue 16:36 Tue 18:16 Tue 20:08 Tue 20:18 Tue 20:…" at bounding box center [632, 271] width 799 height 446
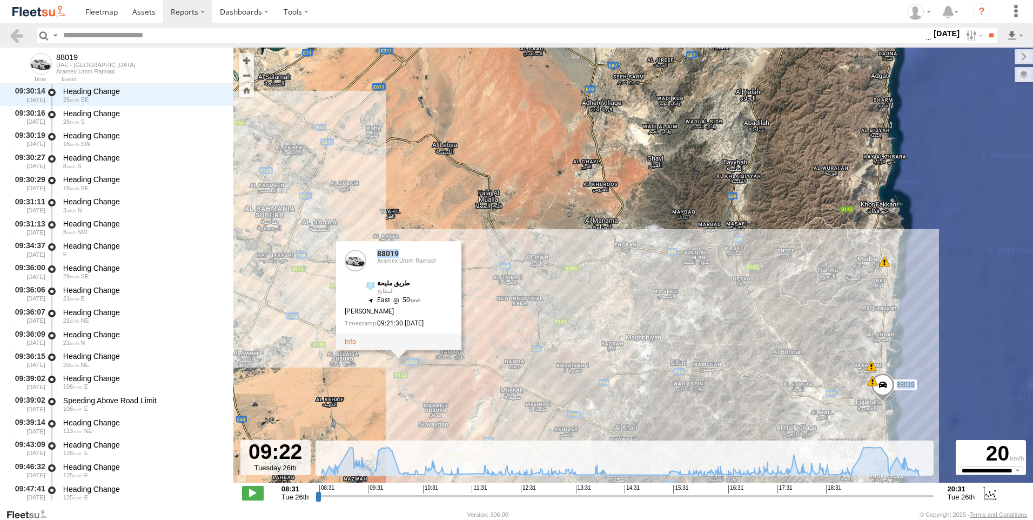
drag, startPoint x: 392, startPoint y: 288, endPoint x: 450, endPoint y: 183, distance: 120.6
click at [451, 184] on div "88019 08:46 Tue 08:48 Tue 12:53 Tue 16:36 Tue 18:16 Tue 20:08 Tue 20:18 Tue 20:…" at bounding box center [632, 271] width 799 height 446
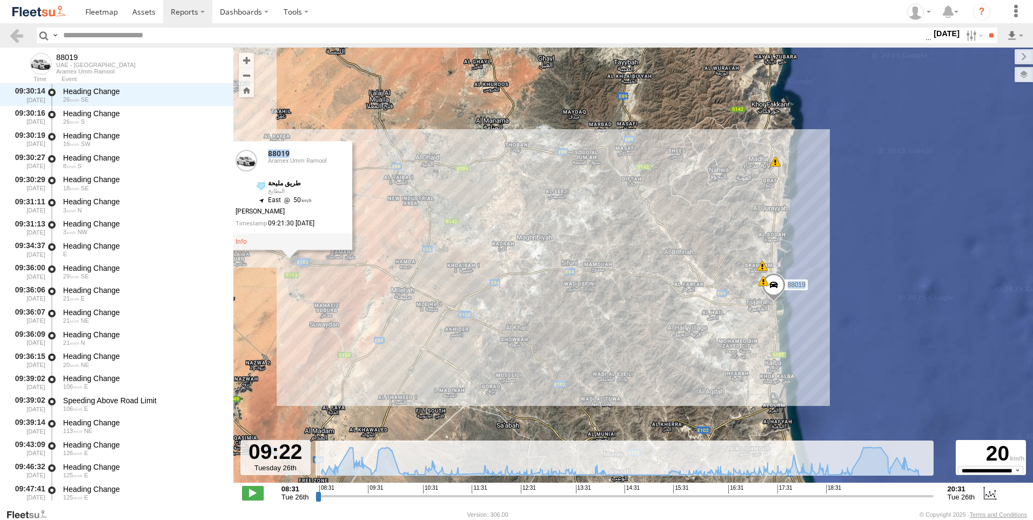
drag, startPoint x: 572, startPoint y: 289, endPoint x: 508, endPoint y: 238, distance: 82.7
click at [508, 238] on div "88019 08:46 Tue 08:48 Tue 12:53 Tue 16:36 Tue 18:16 Tue 20:08 Tue 20:18 Tue 20:…" at bounding box center [632, 271] width 799 height 446
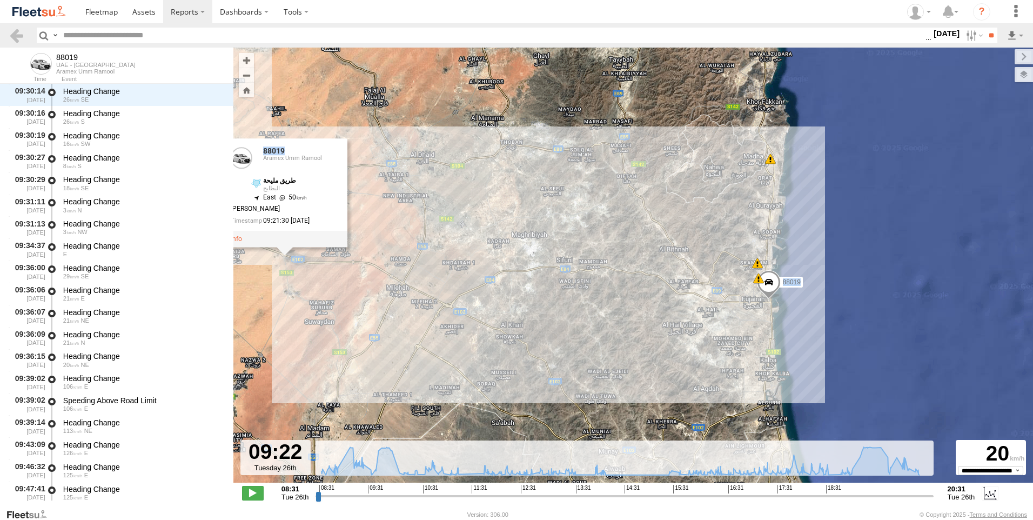
click at [707, 214] on div "88019 08:46 Tue 08:48 Tue 12:53 Tue 16:36 Tue 18:16 Tue 20:08 Tue 20:18 Tue 20:…" at bounding box center [632, 271] width 799 height 446
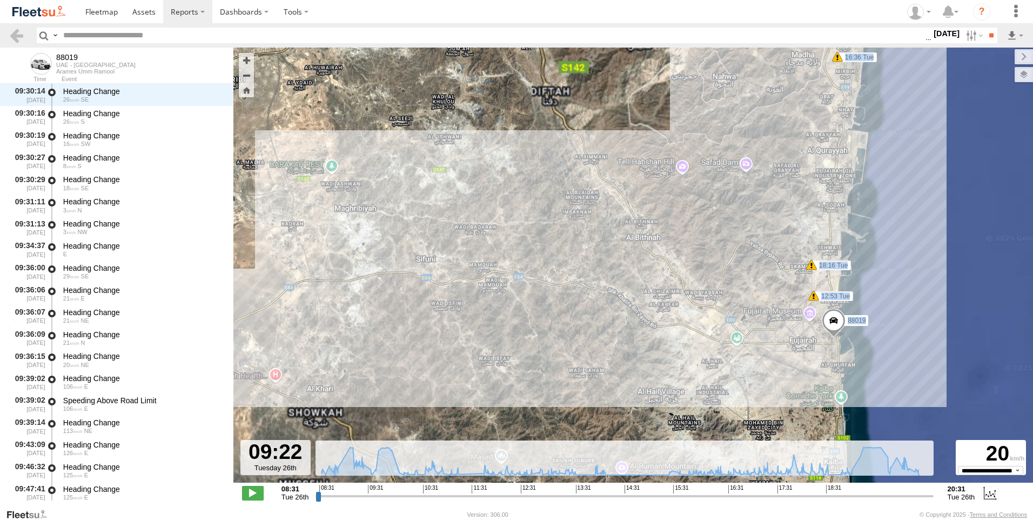
drag, startPoint x: 656, startPoint y: 251, endPoint x: 590, endPoint y: 235, distance: 67.7
click at [602, 238] on div "88019 08:46 Tue 08:48 Tue 12:53 Tue 16:36 Tue 18:16 Tue 20:08 Tue 20:18 Tue 20:…" at bounding box center [632, 271] width 799 height 446
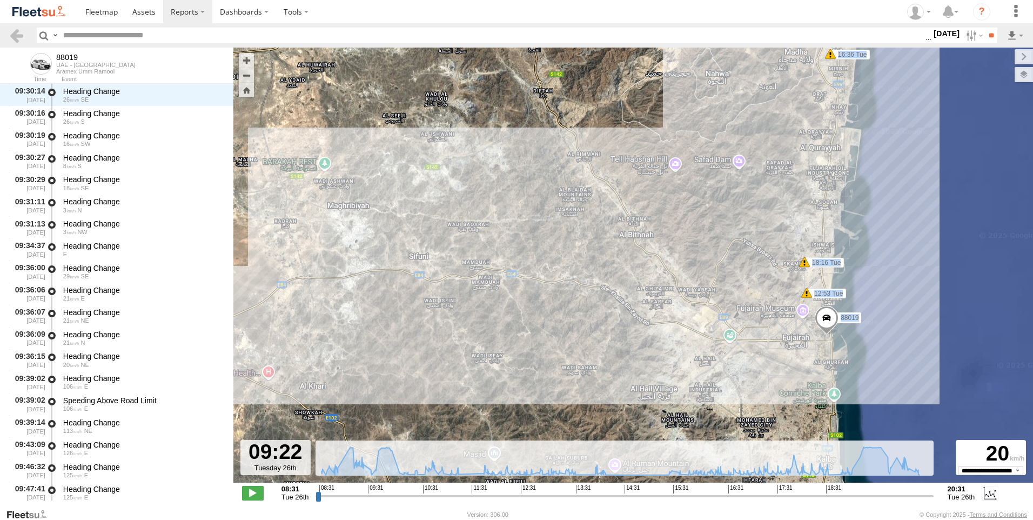
click at [829, 316] on span at bounding box center [826, 320] width 24 height 29
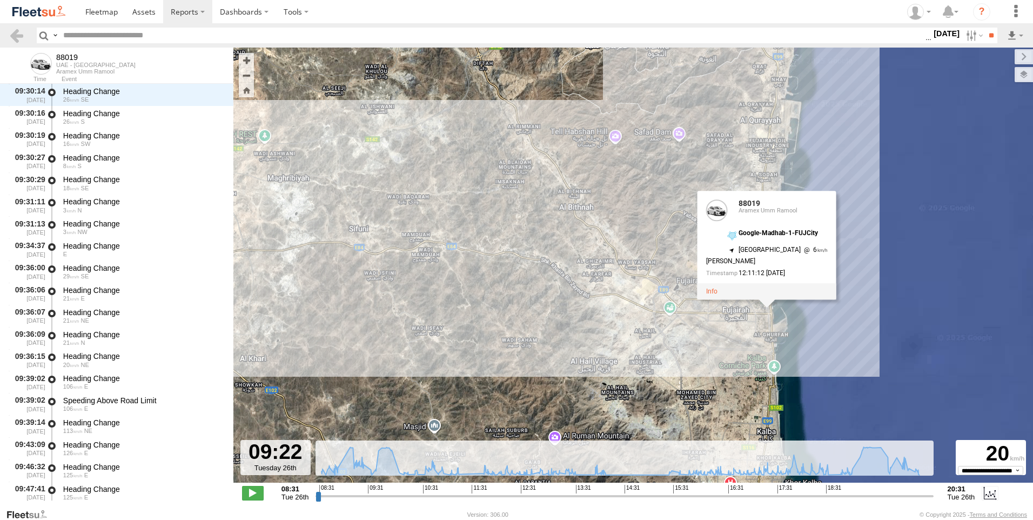
drag, startPoint x: 687, startPoint y: 293, endPoint x: 626, endPoint y: 264, distance: 66.9
click at [626, 264] on div "88019 08:46 Tue 08:48 Tue 12:53 Tue 16:36 Tue 18:16 Tue 20:08 Tue 20:18 Tue 20:…" at bounding box center [632, 271] width 799 height 446
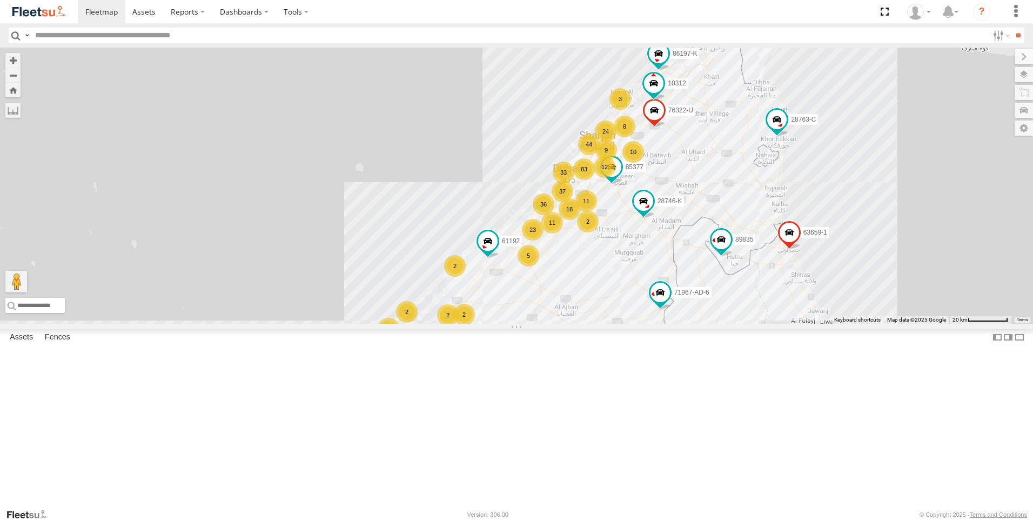
drag, startPoint x: 646, startPoint y: 218, endPoint x: 392, endPoint y: 327, distance: 276.8
click at [392, 323] on div "89835 93598 63659-1 28763-C 71967-AD-6 86239-K 93659 28746-K 65120-AD-2 93664 9…" at bounding box center [516, 186] width 1033 height 276
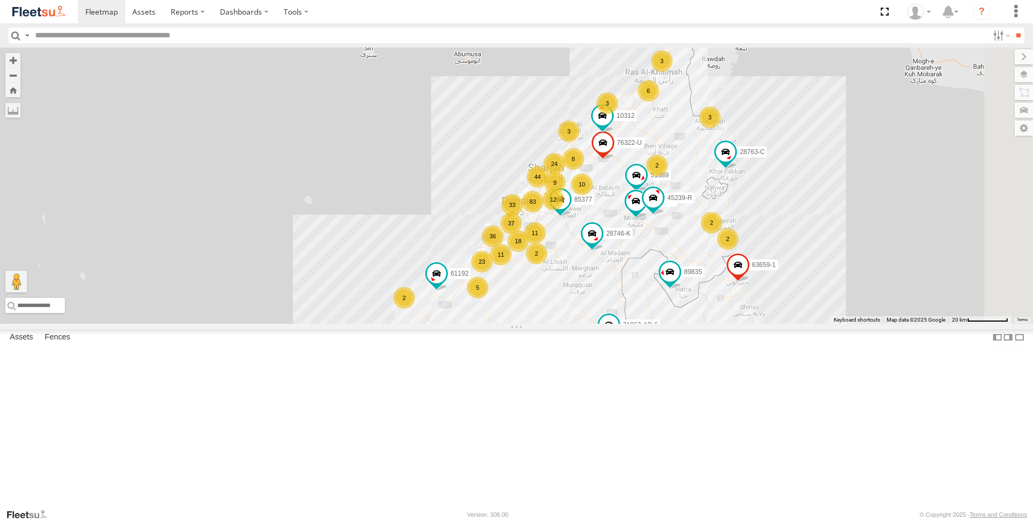
drag, startPoint x: 498, startPoint y: 285, endPoint x: 462, endPoint y: 313, distance: 45.9
click at [462, 313] on div "89835 93598 63659-1 28763-C 71967-AD-6 86239-K 93659 28746-K 65120-AD-2 93664 9…" at bounding box center [516, 186] width 1033 height 276
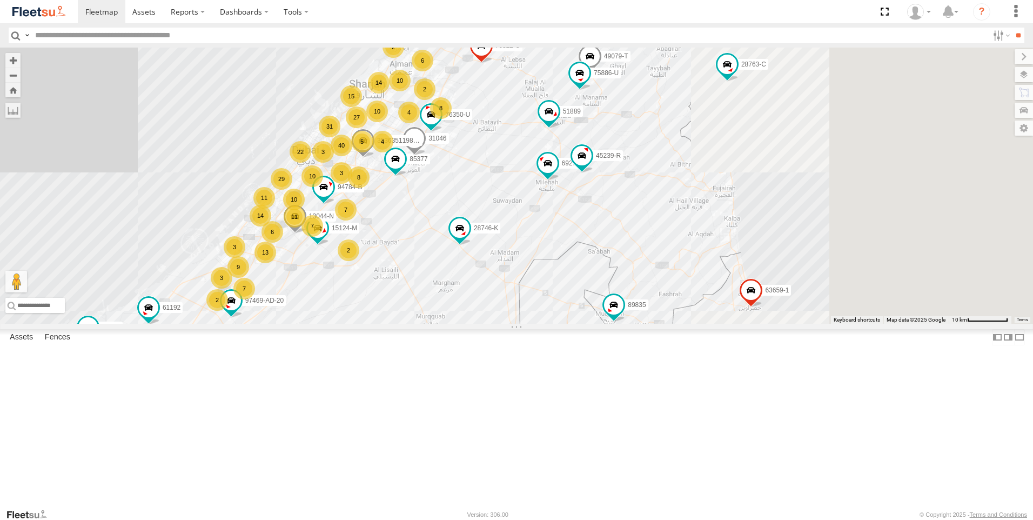
drag, startPoint x: 603, startPoint y: 265, endPoint x: 313, endPoint y: 211, distance: 294.3
click at [276, 212] on div "89835 93598 63659-1 28763-C 71967-AD-6 86239-K 93659 28746-K 65120-AD-2 93664 9…" at bounding box center [516, 186] width 1033 height 276
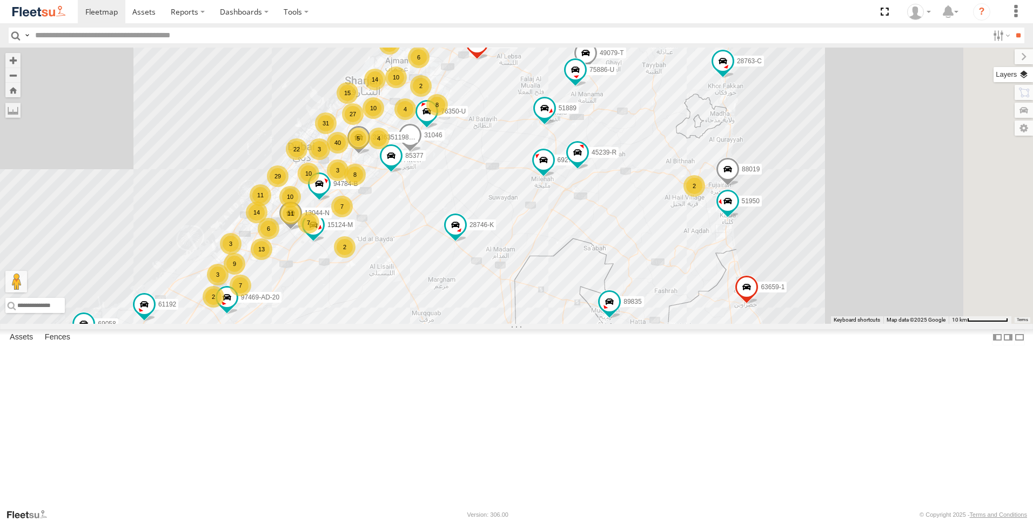
click at [1024, 75] on label at bounding box center [1012, 74] width 39 height 15
click at [0, 0] on span "Basemaps" at bounding box center [0, 0] width 0 height 0
click at [0, 0] on span "Satellite + Roadmap" at bounding box center [0, 0] width 0 height 0
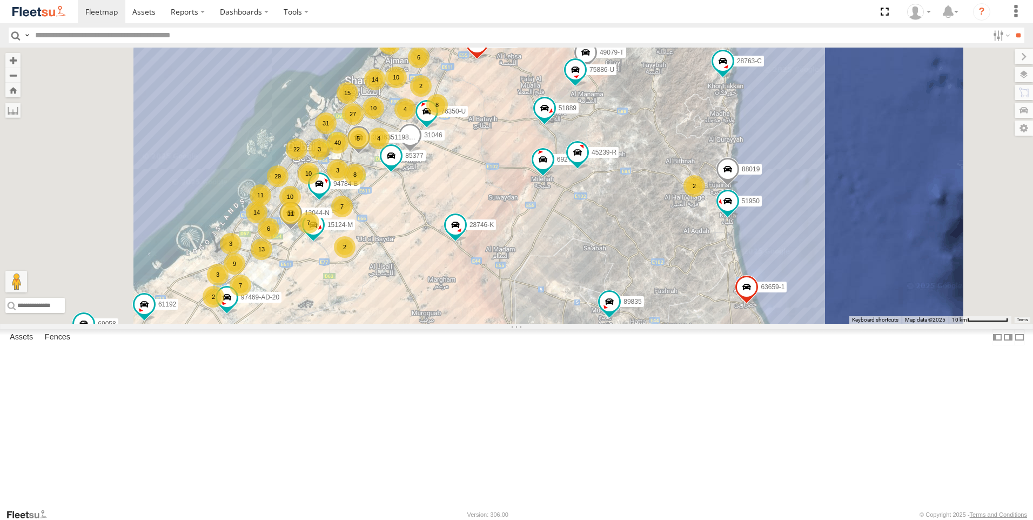
click at [0, 0] on span "Basemaps" at bounding box center [0, 0] width 0 height 0
click at [0, 0] on span "Overlays" at bounding box center [0, 0] width 0 height 0
click at [0, 0] on span "Fences" at bounding box center [0, 0] width 0 height 0
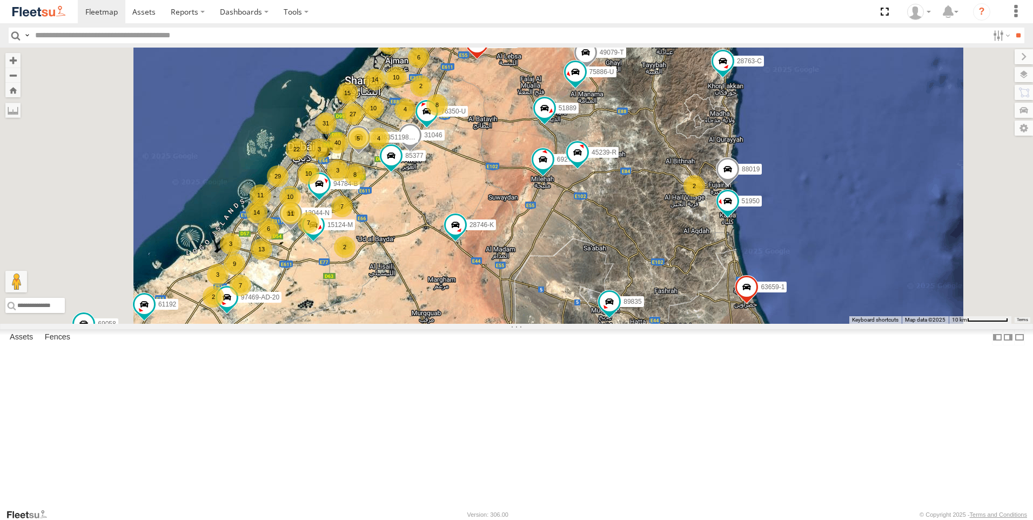
click at [0, 0] on span "Assets" at bounding box center [0, 0] width 0 height 0
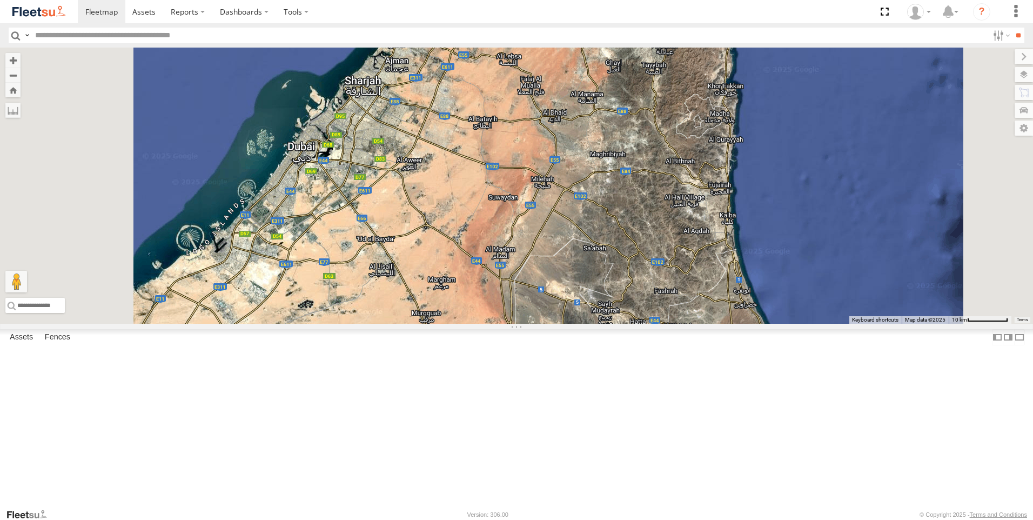
click at [0, 0] on span "Assets" at bounding box center [0, 0] width 0 height 0
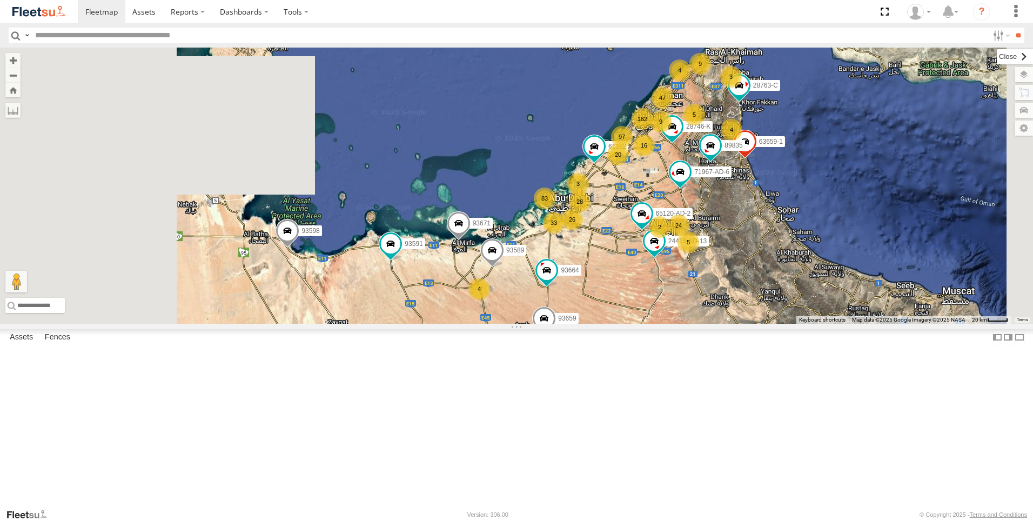
click at [996, 55] on label at bounding box center [1014, 56] width 36 height 15
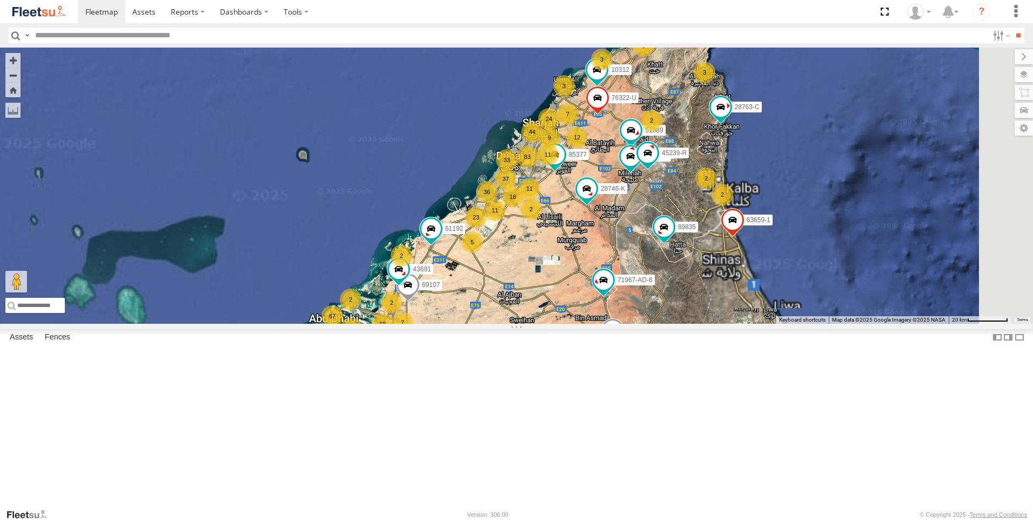
drag, startPoint x: 831, startPoint y: 215, endPoint x: 736, endPoint y: 261, distance: 106.0
click at [736, 261] on div "89835 63659-1 28763-C 71967-AD-6 28746-K 61192 93598 86239-K 93659 65120-AD-2 9…" at bounding box center [516, 186] width 1033 height 276
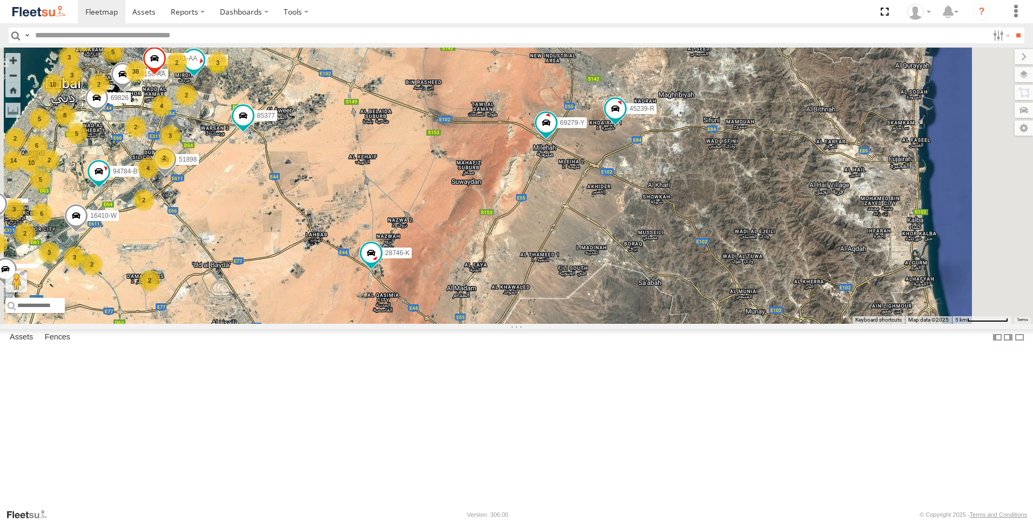
drag, startPoint x: 756, startPoint y: 279, endPoint x: 629, endPoint y: 219, distance: 140.6
click at [629, 219] on div "89835 63659-1 28763-C 71967-AD-6 28746-K 61192 93598 86239-K 93659 65120-AD-2 9…" at bounding box center [516, 186] width 1033 height 276
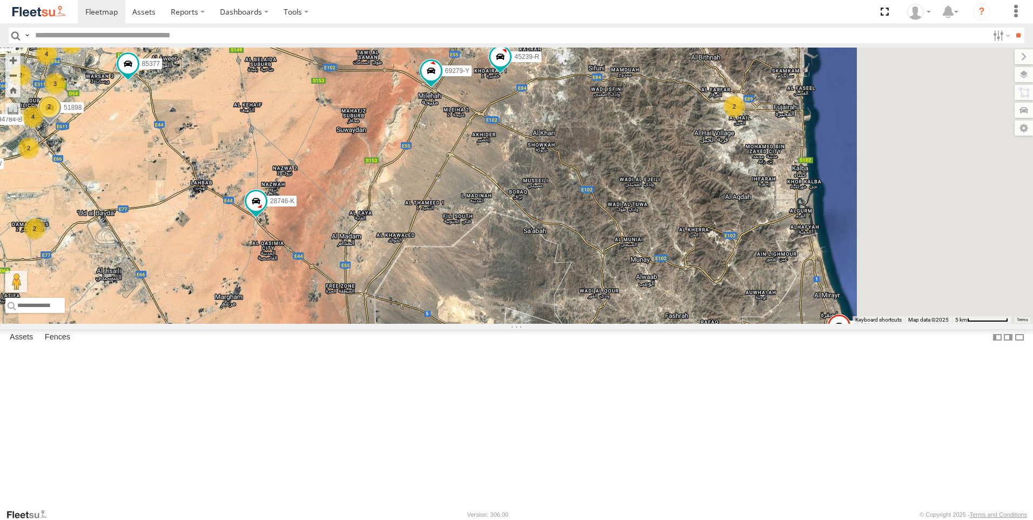
drag, startPoint x: 779, startPoint y: 312, endPoint x: 633, endPoint y: 245, distance: 160.7
click at [634, 245] on div "89835 63659-1 28763-C 71967-AD-6 28746-K 61192 93598 86239-K 93659 65120-AD-2 9…" at bounding box center [516, 186] width 1033 height 276
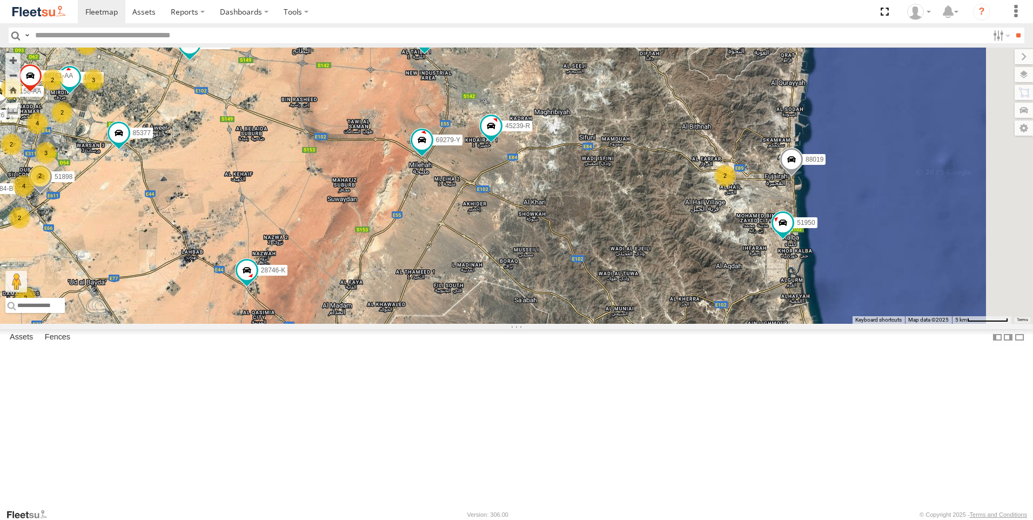
drag, startPoint x: 642, startPoint y: 210, endPoint x: 683, endPoint y: 318, distance: 116.0
click at [683, 318] on div "89835 63659-1 28763-C 71967-AD-6 28746-K 61192 93598 86239-K 93659 65120-AD-2 9…" at bounding box center [516, 186] width 1033 height 276
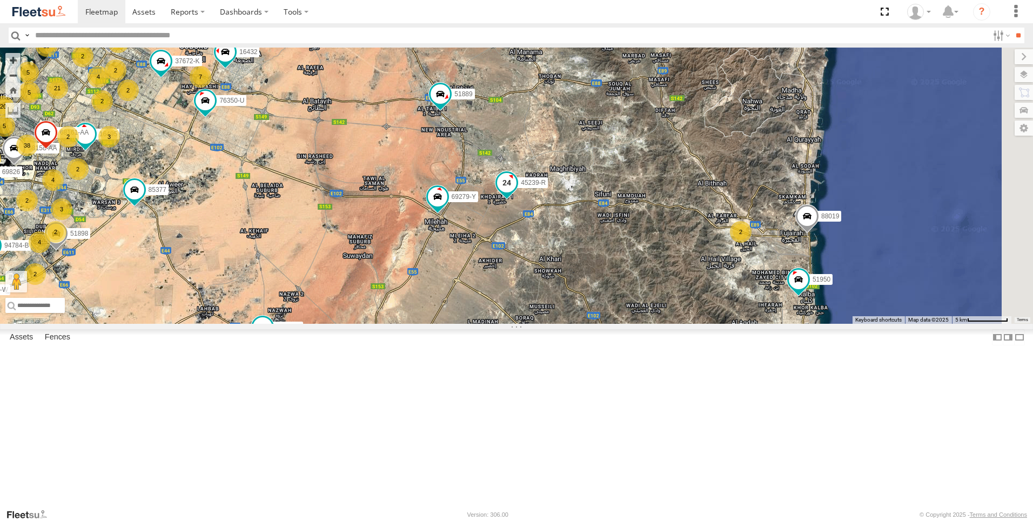
click at [516, 192] on span at bounding box center [506, 182] width 19 height 19
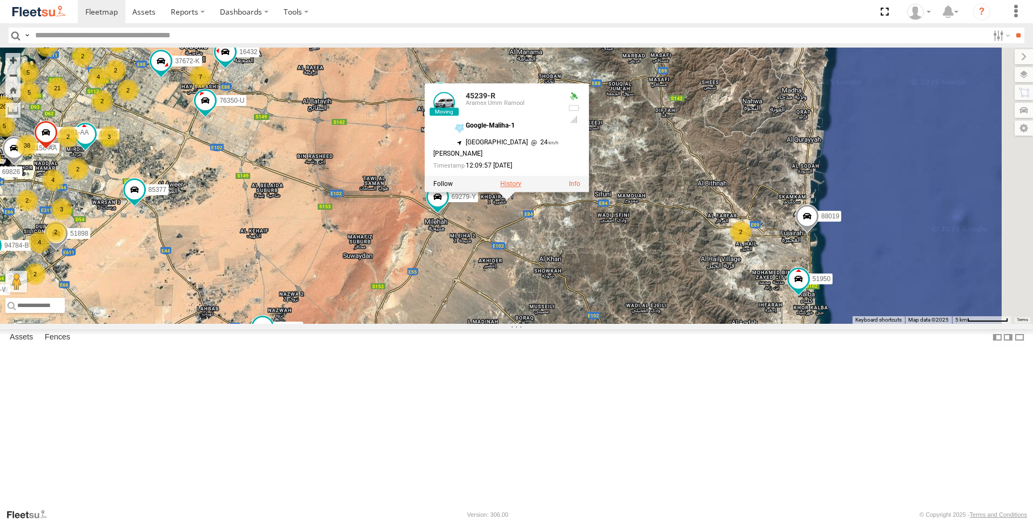
click at [521, 187] on label at bounding box center [510, 184] width 21 height 8
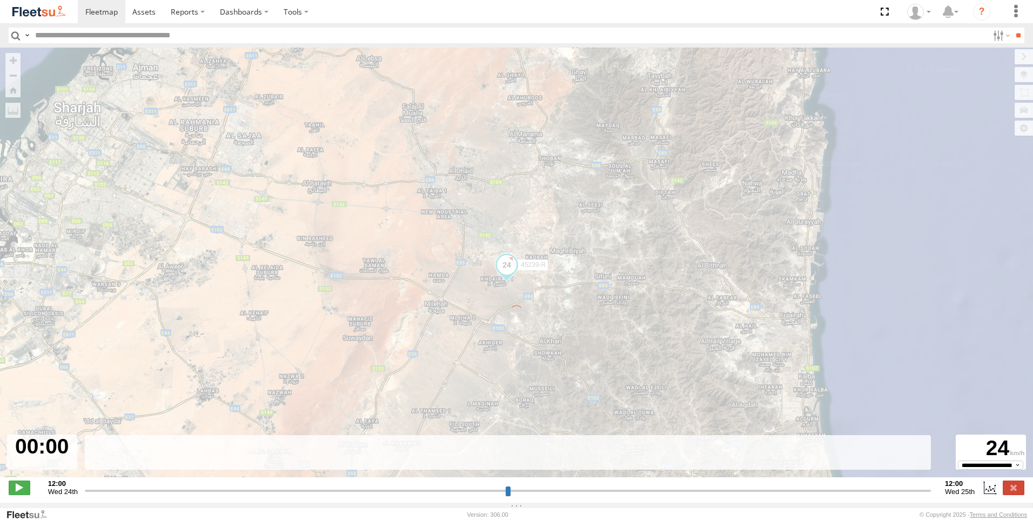
type input "**********"
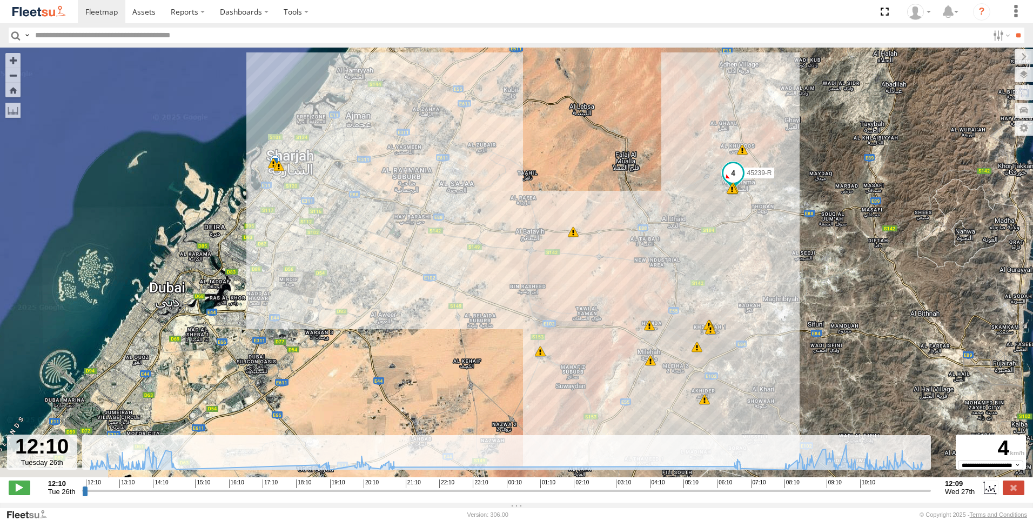
click at [852, 298] on div "45239-R 12:22 Tue 12:22 Tue 12:23 Tue 20 14:04 Tue 06:48 Wed 08:37 Wed 09:36 We…" at bounding box center [516, 268] width 1033 height 441
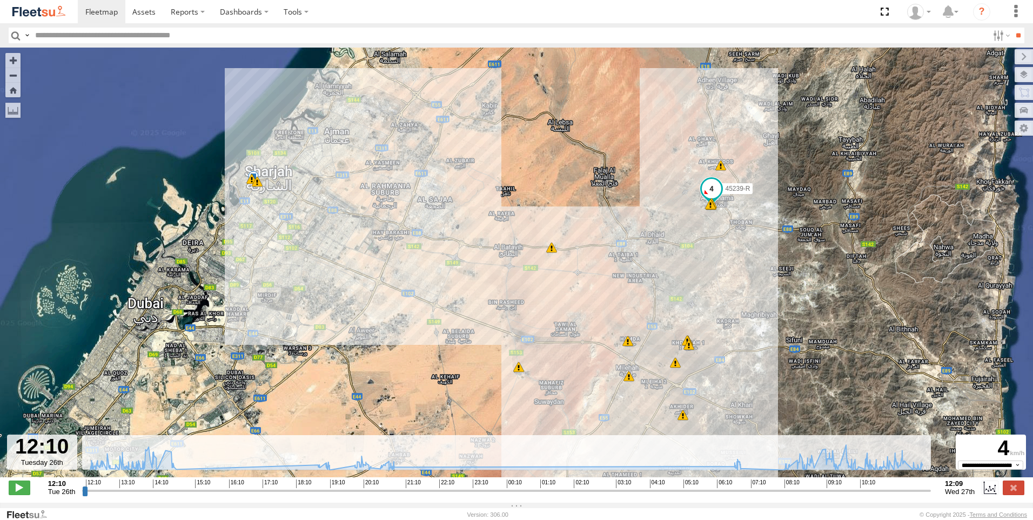
drag, startPoint x: 852, startPoint y: 298, endPoint x: 794, endPoint y: 338, distance: 69.8
click at [794, 338] on div "45239-R 12:22 Tue 12:22 Tue 12:23 Tue 20 14:04 Tue 06:48 Wed 08:37 Wed 09:36 We…" at bounding box center [516, 268] width 1033 height 441
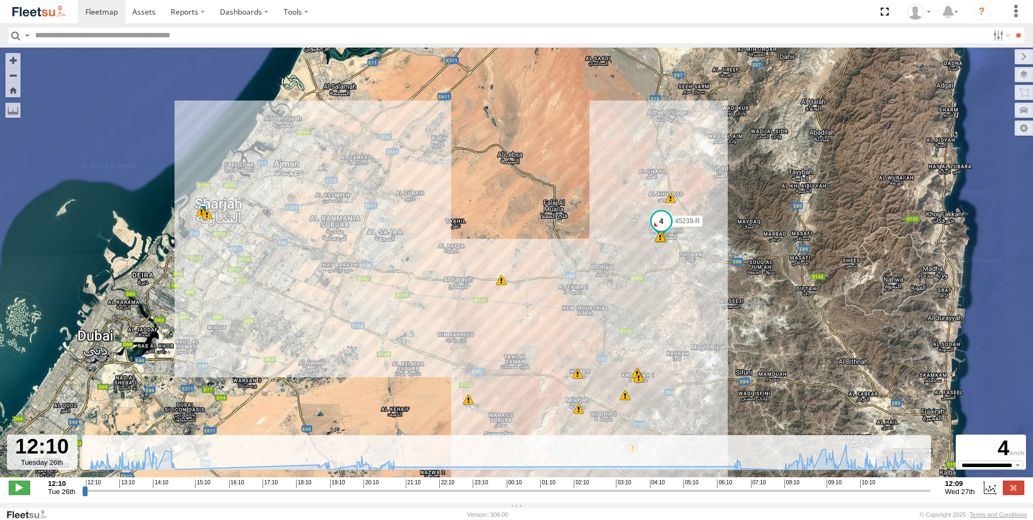
click at [379, 276] on div "45239-R 12:22 Tue 12:22 Tue 12:23 Tue 20 14:04 Tue 06:48 Wed 08:37 Wed 09:36 We…" at bounding box center [516, 268] width 1033 height 441
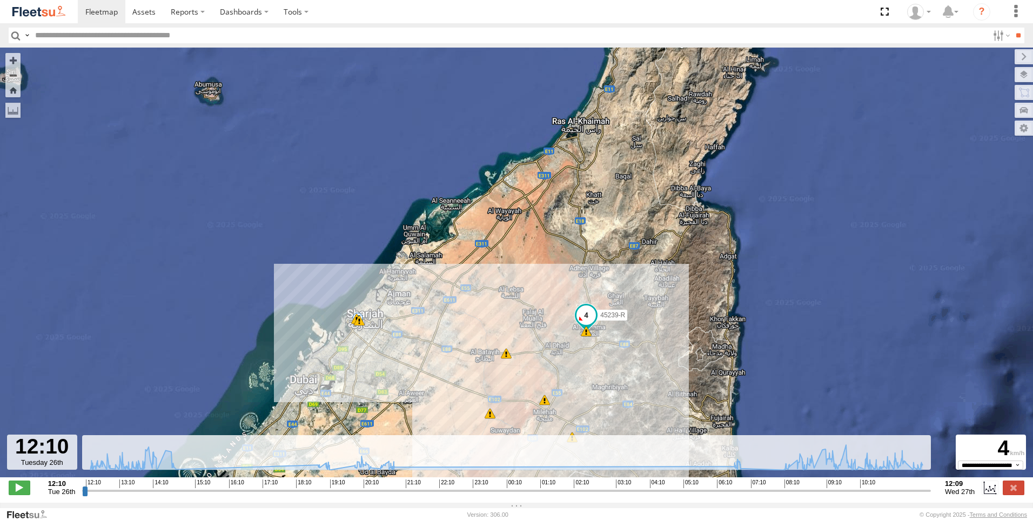
drag, startPoint x: 639, startPoint y: 265, endPoint x: 631, endPoint y: 357, distance: 93.2
click at [631, 357] on div "45239-R 14:04 Tue 06:48 Wed 08:37 Wed 09:36 Wed 11:26 Wed 7 23 17" at bounding box center [516, 268] width 1033 height 441
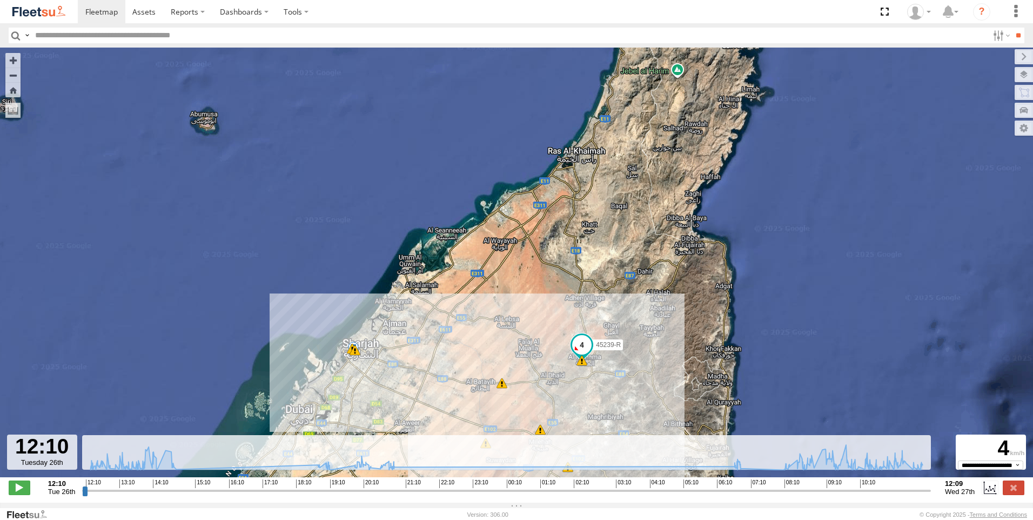
click at [626, 315] on div "45239-R 14:04 Tue 06:48 Wed 08:37 Wed 09:36 Wed 11:26 Wed 7 23 17" at bounding box center [516, 268] width 1033 height 441
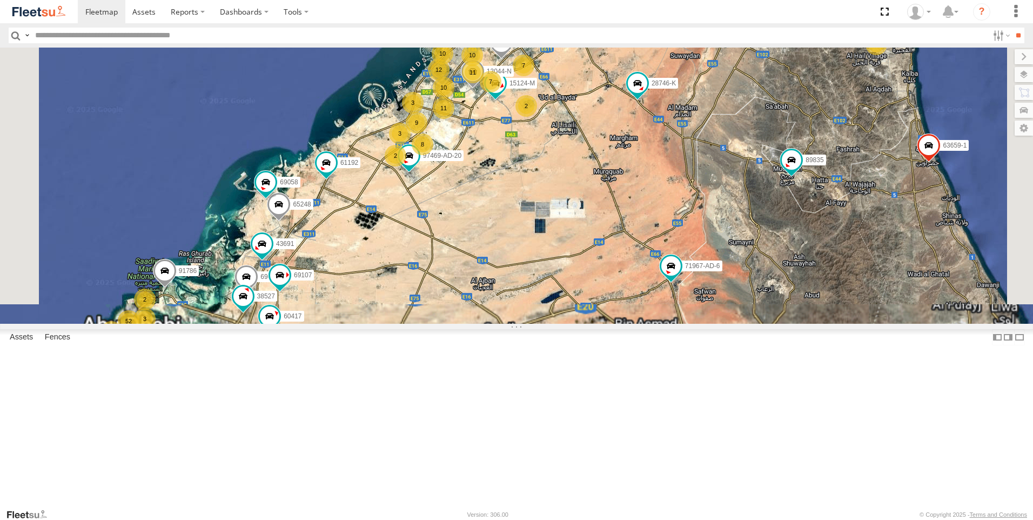
drag, startPoint x: 857, startPoint y: 245, endPoint x: 815, endPoint y: 338, distance: 102.0
click at [815, 323] on div "89835 93598 63659-1 28763-C 71967-AD-6 86239-K 93659 28746-K 65120-AD-2 93664 9…" at bounding box center [516, 186] width 1033 height 276
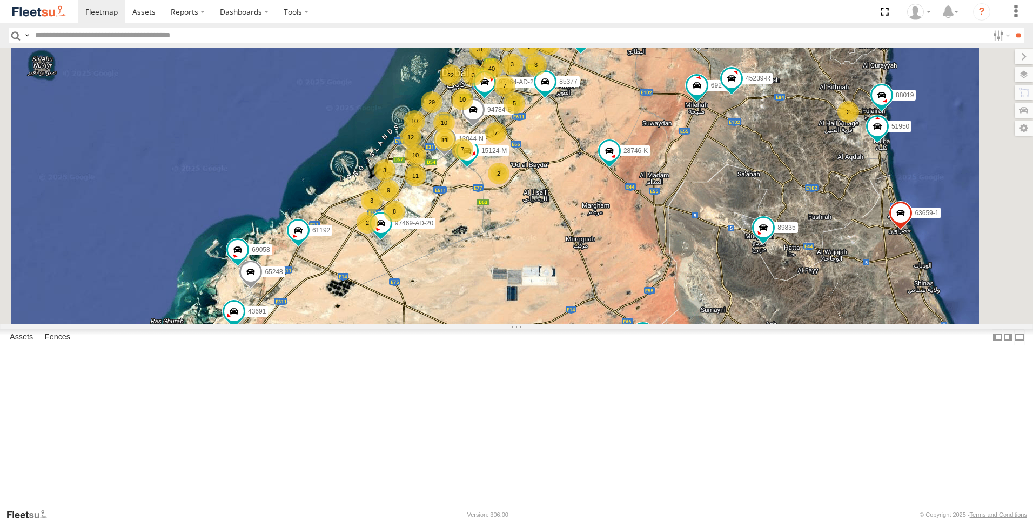
click at [820, 312] on div "89835 93598 63659-1 28763-C 71967-AD-6 86239-K 93659 28746-K 65120-AD-2 93664 9…" at bounding box center [516, 186] width 1033 height 276
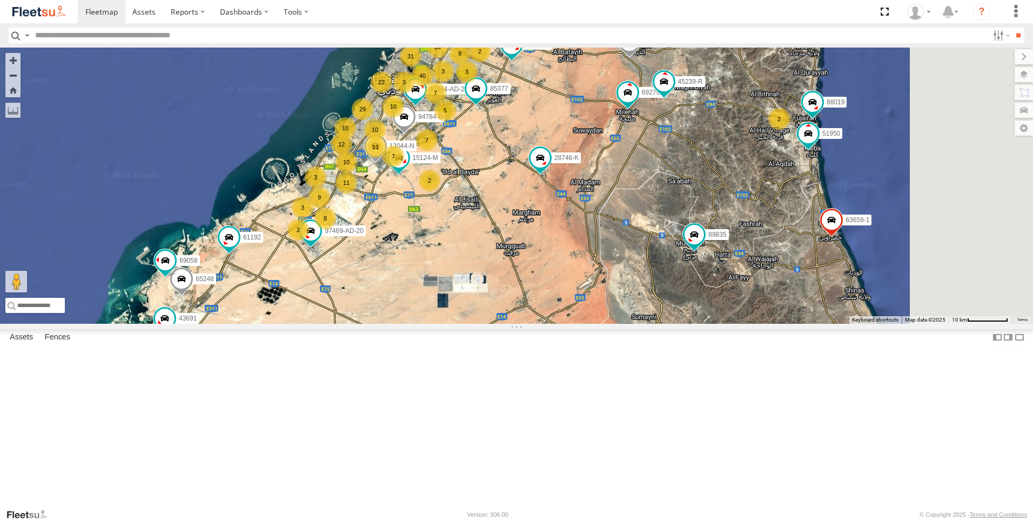
drag, startPoint x: 835, startPoint y: 339, endPoint x: 489, endPoint y: 326, distance: 346.9
click at [489, 323] on div "89835 93598 63659-1 28763-C 71967-AD-6 86239-K 93659 28746-K 65120-AD-2 93664 9…" at bounding box center [516, 186] width 1033 height 276
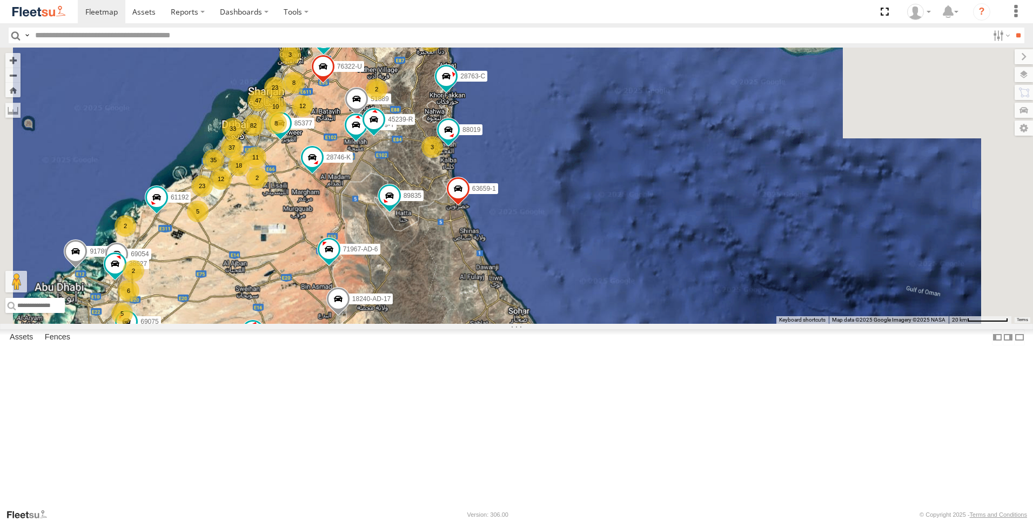
drag, startPoint x: 592, startPoint y: 265, endPoint x: 618, endPoint y: 321, distance: 61.9
click at [617, 321] on div "89835 93598 63659-1 28763-C 71967-AD-6 86239-K 93659 28746-K 65120-AD-2 93664 9…" at bounding box center [516, 186] width 1033 height 276
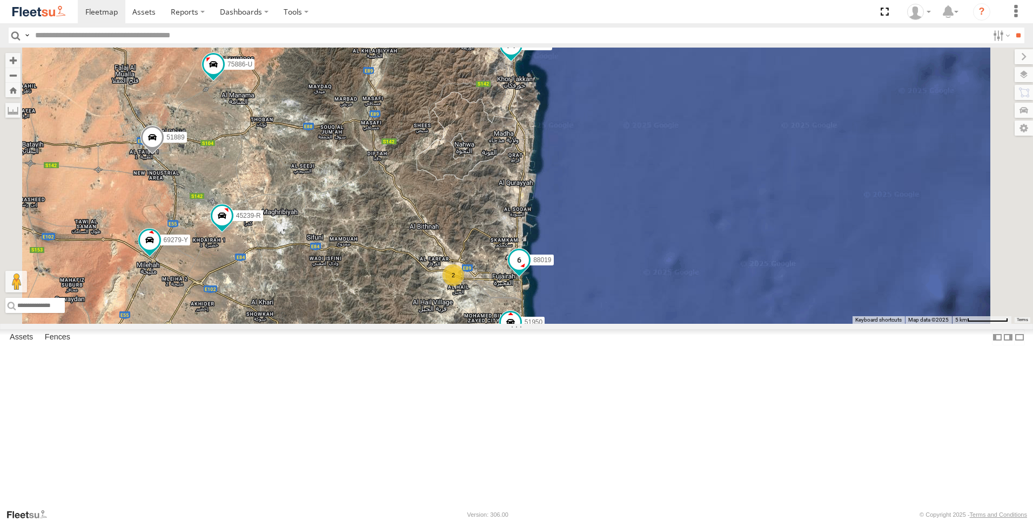
click at [531, 277] on span at bounding box center [519, 262] width 24 height 29
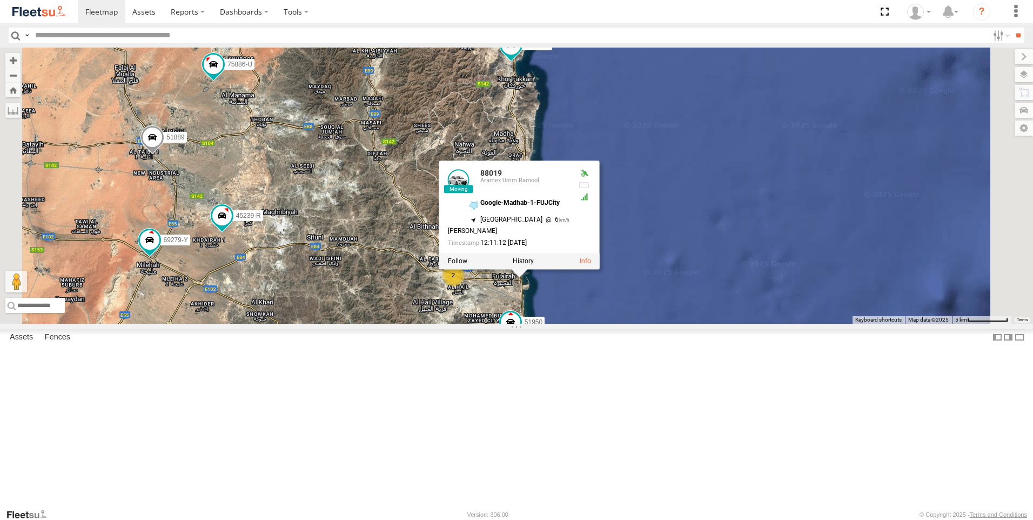
click at [709, 323] on div "89835 93598 63659-1 28763-C 71967-AD-6 86239-K 93659 28746-K 65120-AD-2 93664 9…" at bounding box center [516, 186] width 1033 height 276
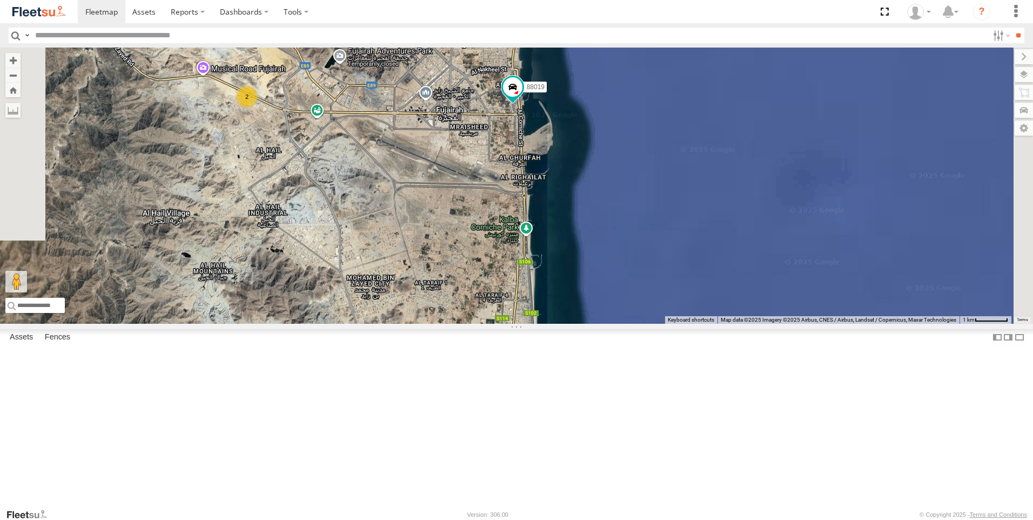
drag, startPoint x: 628, startPoint y: 424, endPoint x: 659, endPoint y: 316, distance: 112.6
click at [659, 316] on div "89835 93598 63659-1 28763-C 71967-AD-6 86239-K 93659 28746-K 65120-AD-2 93664 9…" at bounding box center [516, 186] width 1033 height 276
click at [487, 346] on span at bounding box center [476, 335] width 19 height 19
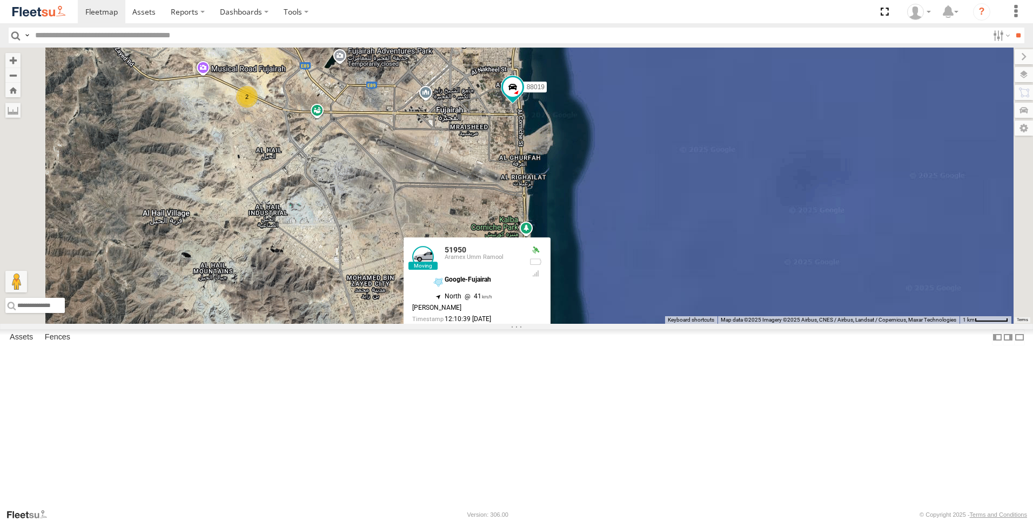
click at [491, 341] on label at bounding box center [480, 337] width 21 height 8
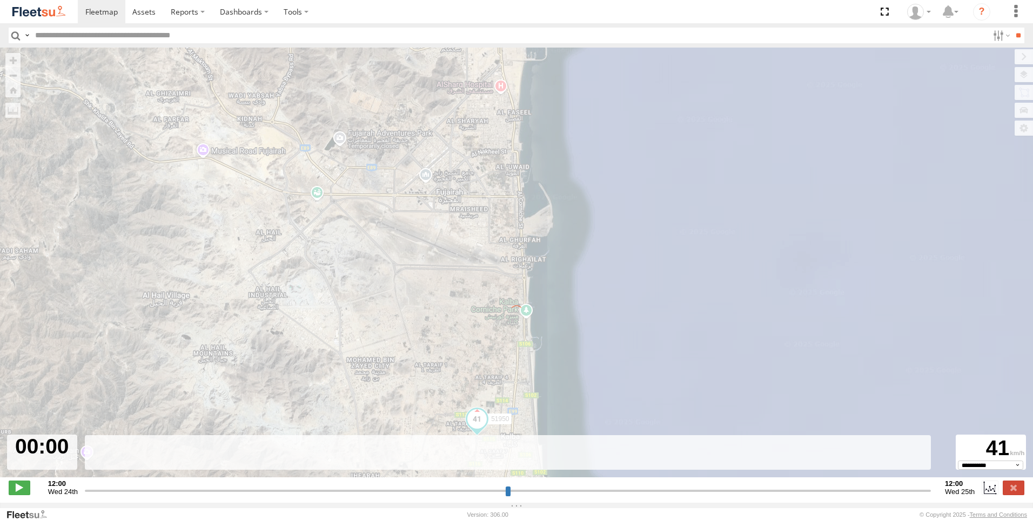
type input "**********"
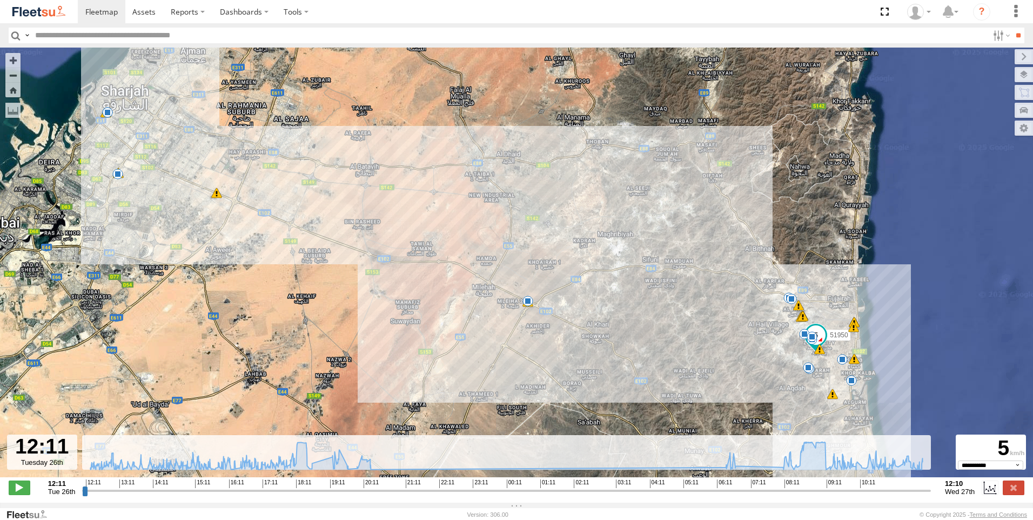
drag, startPoint x: 536, startPoint y: 363, endPoint x: 495, endPoint y: 346, distance: 44.3
click at [495, 346] on div "51950 12:51 Tue 12:51 Tue 12:56 Tue 13:31 Tue 14:42 Tue 18:26 Tue 18:28 Tue 19:…" at bounding box center [516, 268] width 1033 height 441
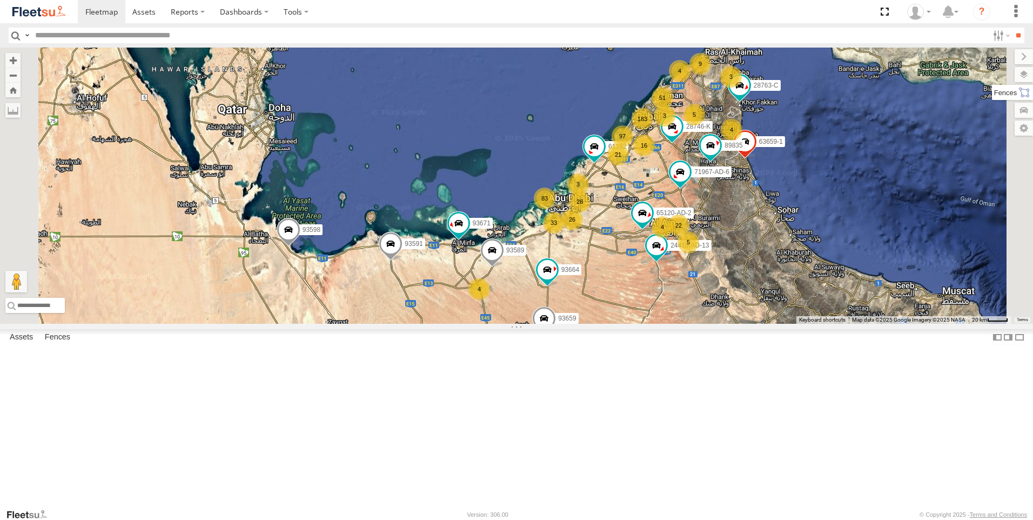
click at [1028, 93] on label at bounding box center [1011, 92] width 41 height 15
click at [993, 79] on label at bounding box center [1012, 74] width 39 height 15
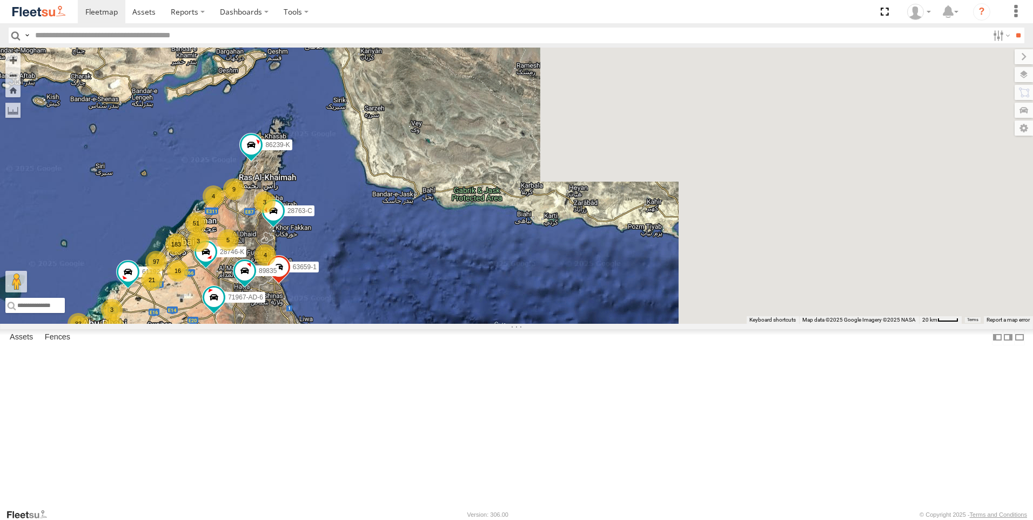
drag, startPoint x: 432, startPoint y: 300, endPoint x: 323, endPoint y: 322, distance: 110.8
click at [207, 234] on div "51" at bounding box center [196, 223] width 22 height 22
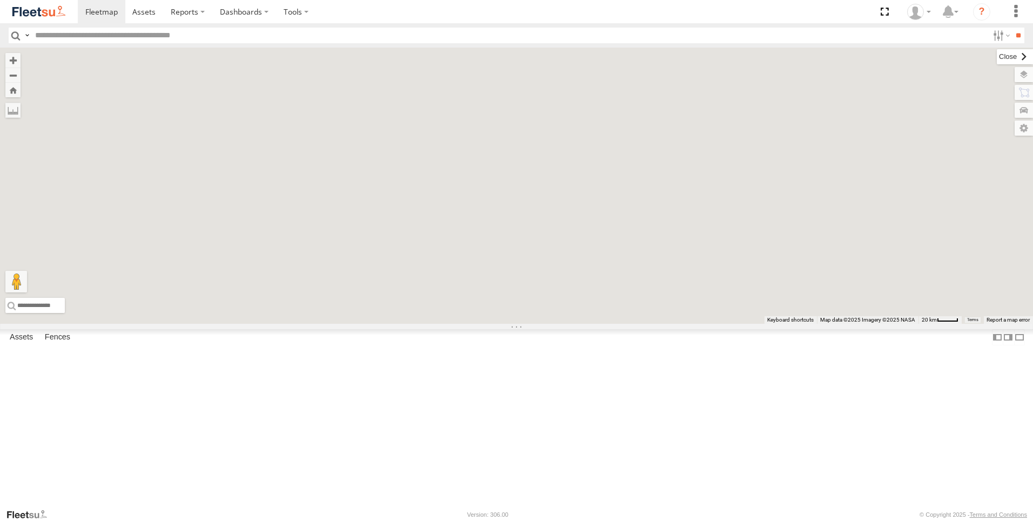
click at [996, 60] on label at bounding box center [1014, 56] width 36 height 15
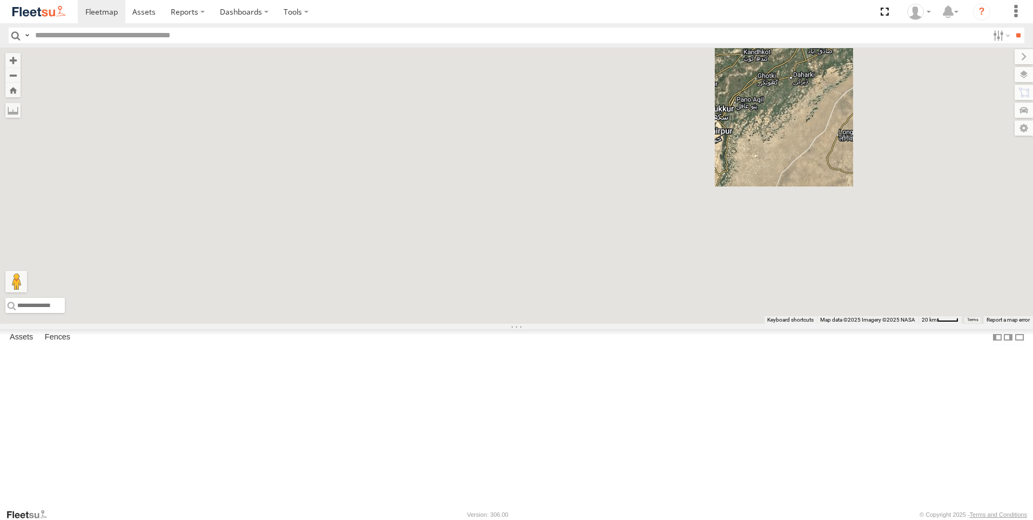
drag, startPoint x: 377, startPoint y: 275, endPoint x: 703, endPoint y: 152, distance: 348.6
click at [703, 152] on div "183 22 97 26 83 51 89835 16 4 9 28 93598 21 4 63659-1 5 4 28763-C 71967-AD-6 33…" at bounding box center [516, 186] width 1033 height 276
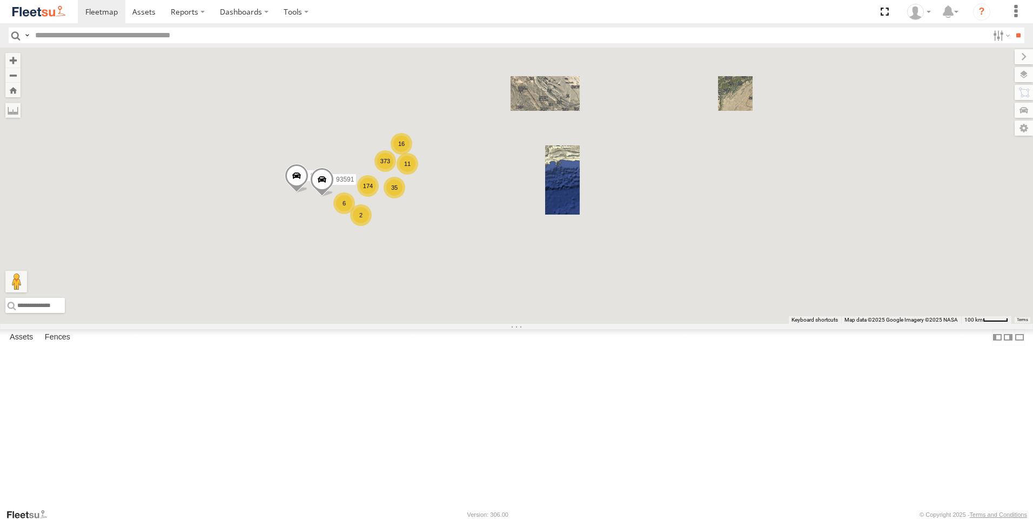
drag, startPoint x: 530, startPoint y: 265, endPoint x: 714, endPoint y: 238, distance: 186.0
click at [714, 238] on div "93598 93591 373 35 174 16 11 6 2" at bounding box center [516, 186] width 1033 height 276
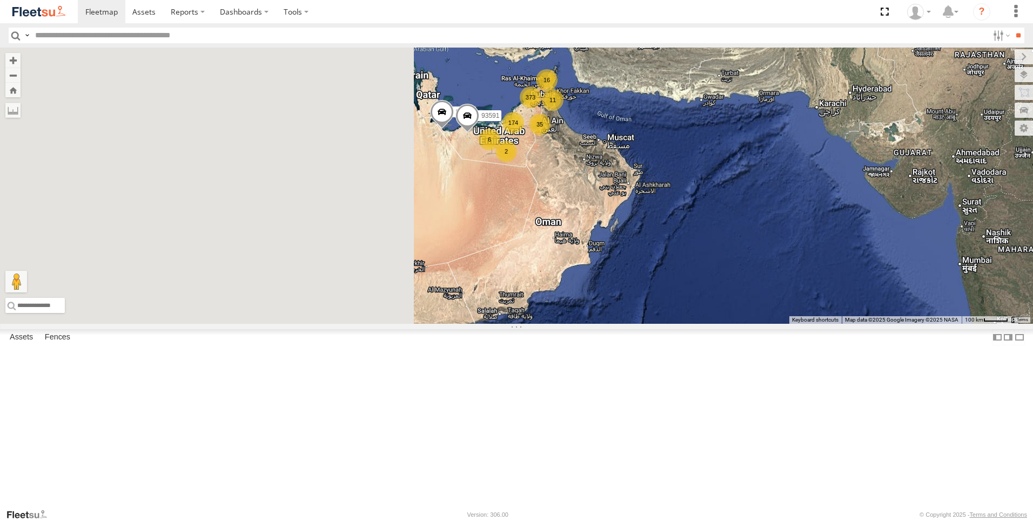
drag, startPoint x: 442, startPoint y: 295, endPoint x: 601, endPoint y: 227, distance: 173.4
click at [601, 227] on div "93598 93591 373 35 174 16 11 6 2" at bounding box center [516, 186] width 1033 height 276
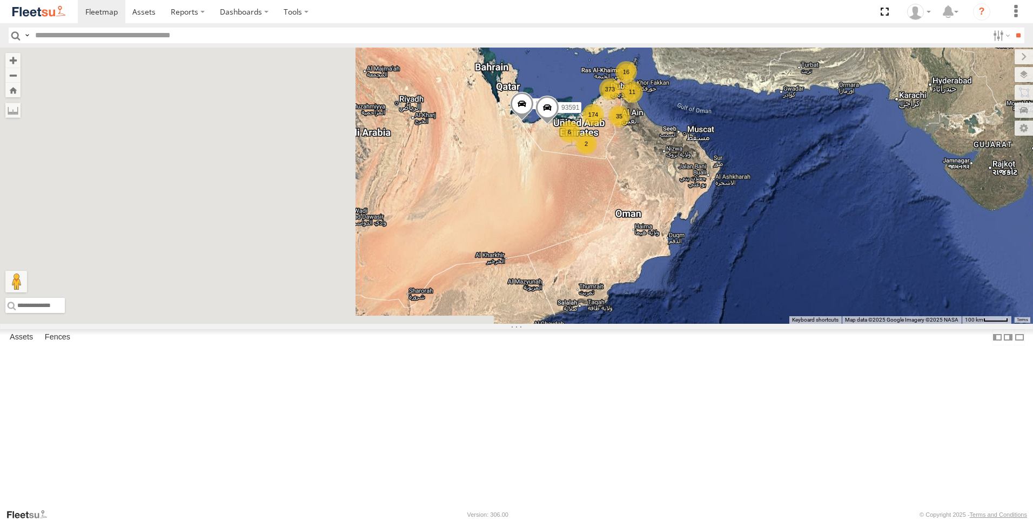
drag, startPoint x: 520, startPoint y: 325, endPoint x: 609, endPoint y: 315, distance: 89.6
click at [609, 315] on div "93598 93591 373 35 174 16 11 6 2" at bounding box center [516, 186] width 1033 height 276
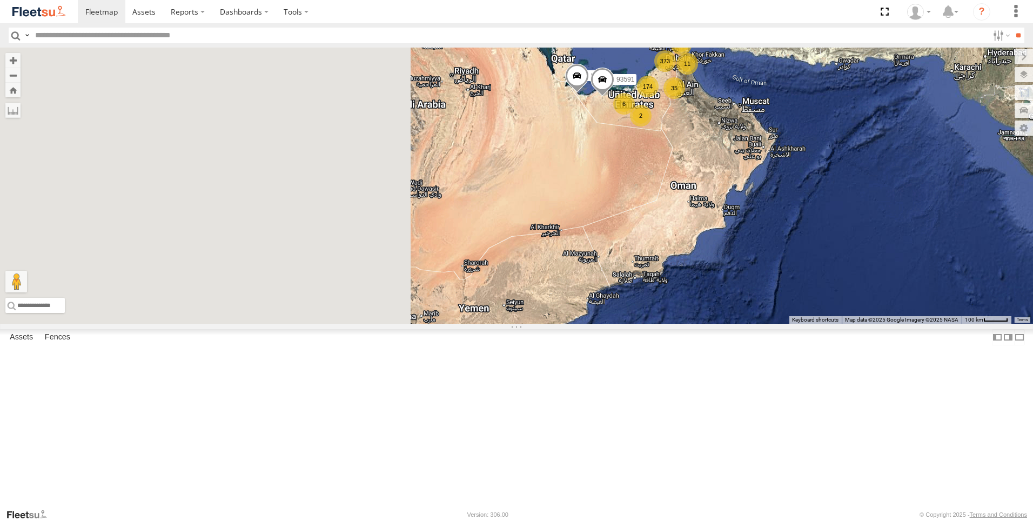
drag, startPoint x: 539, startPoint y: 348, endPoint x: 590, endPoint y: 321, distance: 56.8
click at [590, 321] on div "93598 93591 373 35 174 16 11 6 2" at bounding box center [516, 186] width 1033 height 276
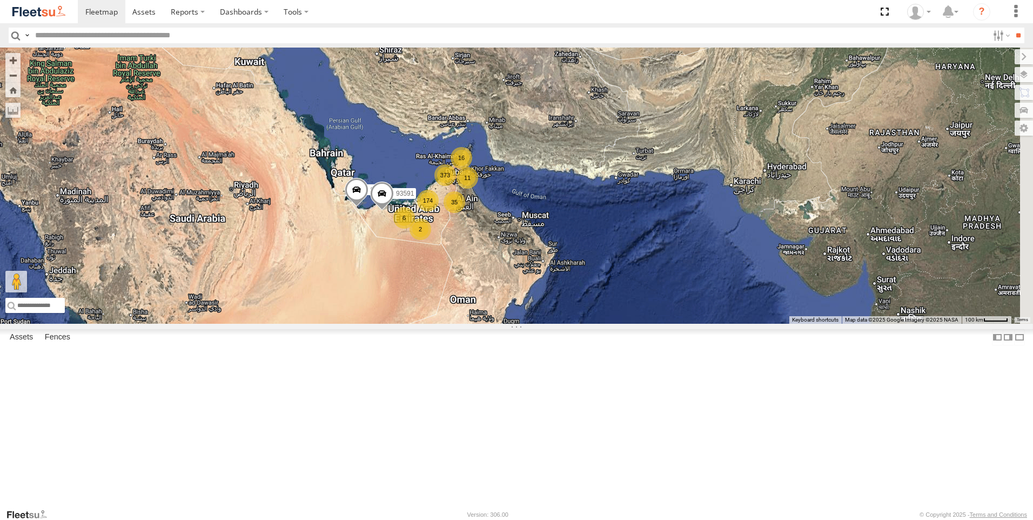
click at [588, 316] on div "373 35 174 16 93598 11 6 2 93591" at bounding box center [516, 186] width 1033 height 276
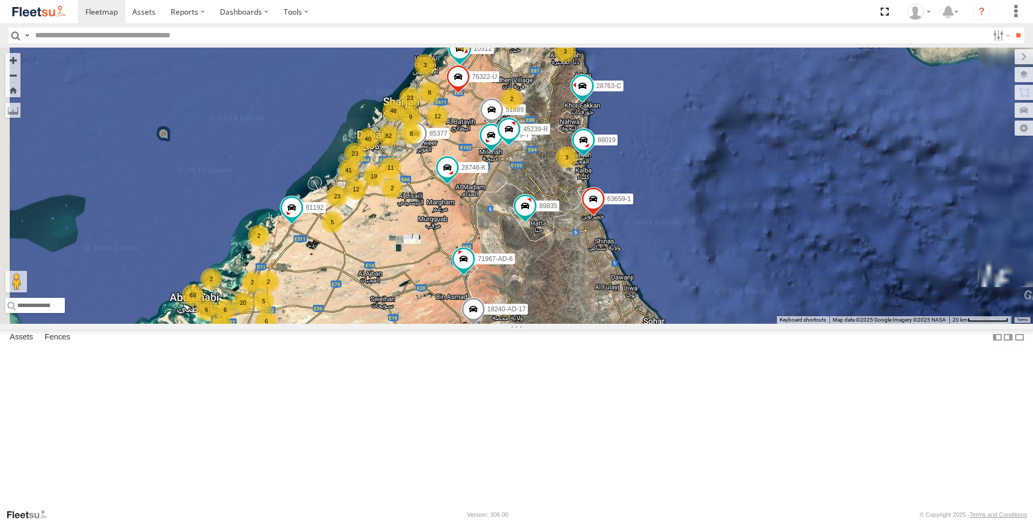
drag, startPoint x: 560, startPoint y: 277, endPoint x: 583, endPoint y: 377, distance: 103.1
click at [583, 323] on div "93598 93591 82 48 8 15 40 41 9 23 68 8 89835 43 2 3 19 18240-AD-17 2 11 3 76322…" at bounding box center [516, 186] width 1033 height 276
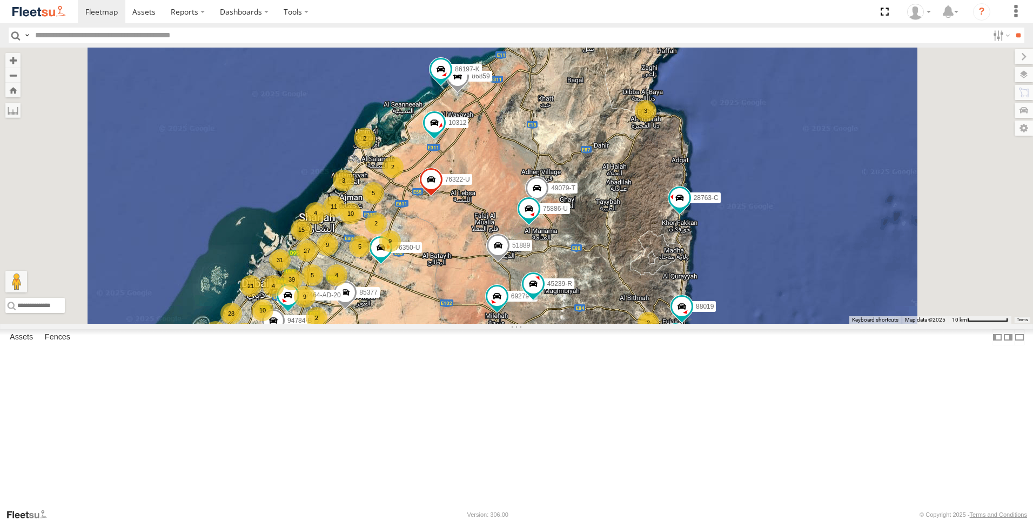
drag, startPoint x: 543, startPoint y: 236, endPoint x: 376, endPoint y: 370, distance: 214.3
click at [488, 323] on div "93598 93591 89835 18240-AD-17 76322-U 63659-1 51889 28763-C 71967-AD-6 69279-Y …" at bounding box center [516, 186] width 1033 height 276
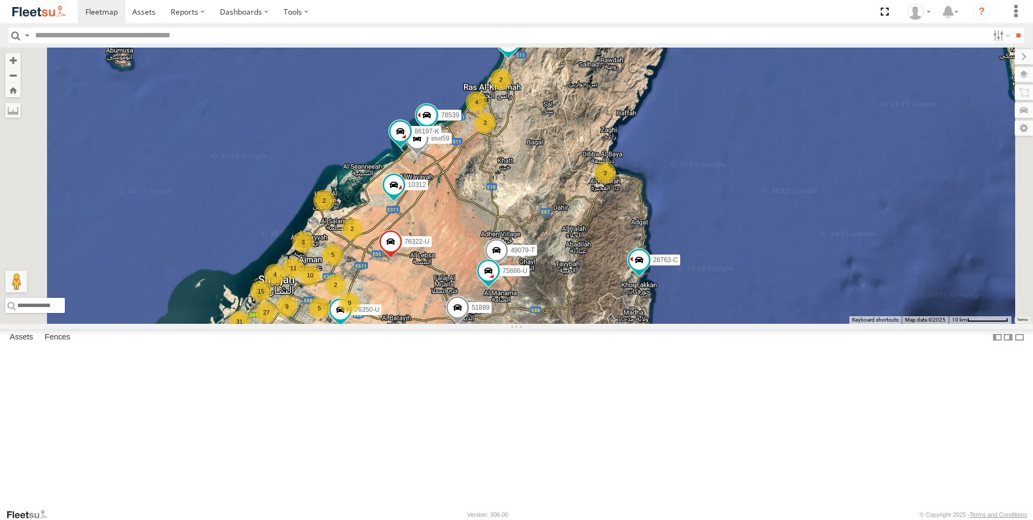
drag, startPoint x: 601, startPoint y: 283, endPoint x: 525, endPoint y: 303, distance: 78.9
click at [525, 303] on div "93598 93591 89835 18240-AD-17 76322-U 63659-1 51889 28763-C 71967-AD-6 69279-Y …" at bounding box center [516, 186] width 1033 height 276
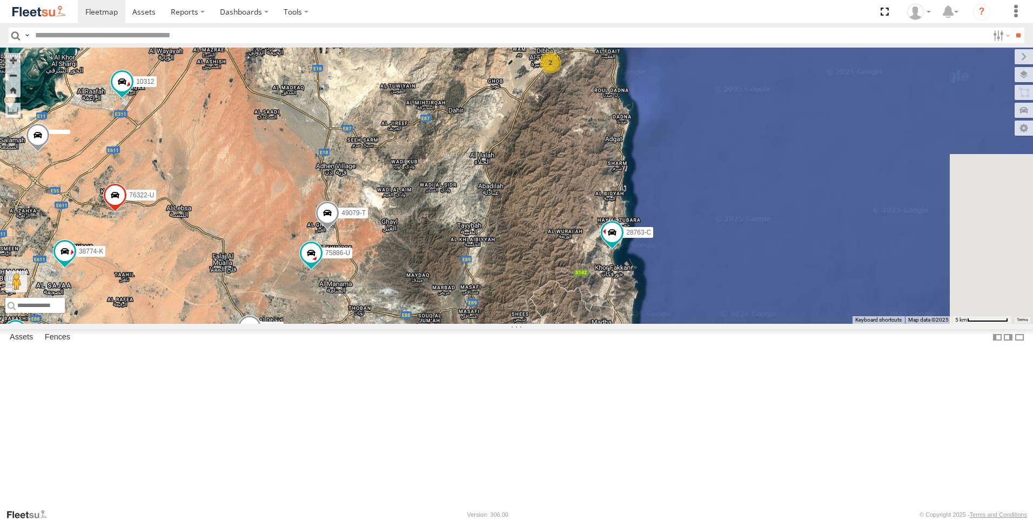
drag, startPoint x: 622, startPoint y: 381, endPoint x: 507, endPoint y: 322, distance: 129.4
click at [507, 322] on div "93598 93591 89835 18240-AD-17 76322-U 63659-1 51889 28763-C 71967-AD-6 69279-Y …" at bounding box center [516, 186] width 1033 height 276
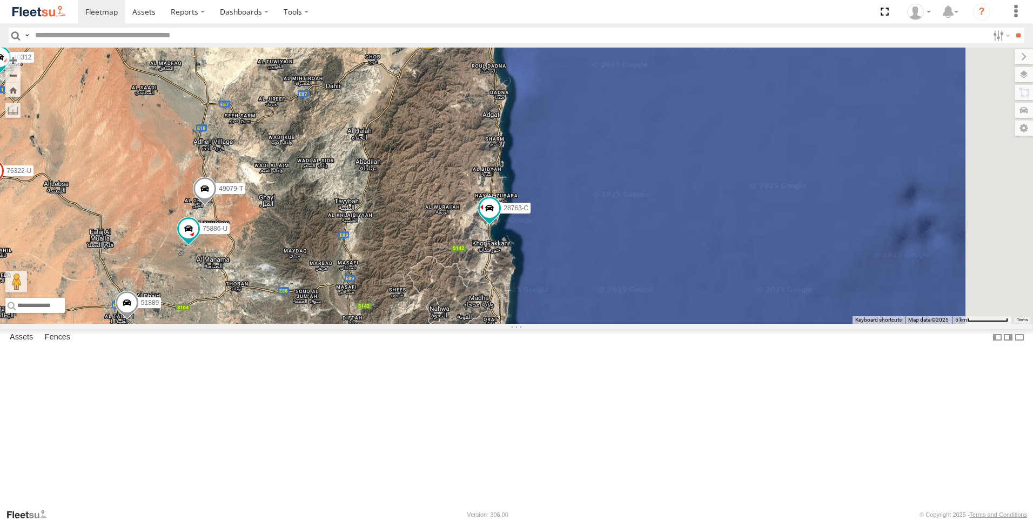
drag, startPoint x: 677, startPoint y: 347, endPoint x: 587, endPoint y: 332, distance: 91.0
click at [588, 323] on div "93598 93591 89835 18240-AD-17 76322-U 63659-1 51889 28763-C 71967-AD-6 69279-Y …" at bounding box center [516, 186] width 1033 height 276
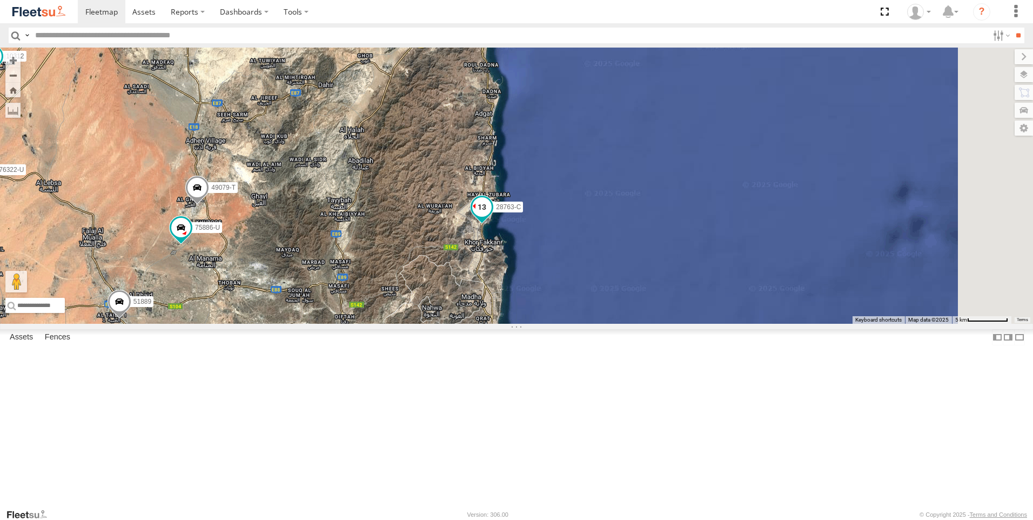
click at [491, 217] on span at bounding box center [481, 206] width 19 height 19
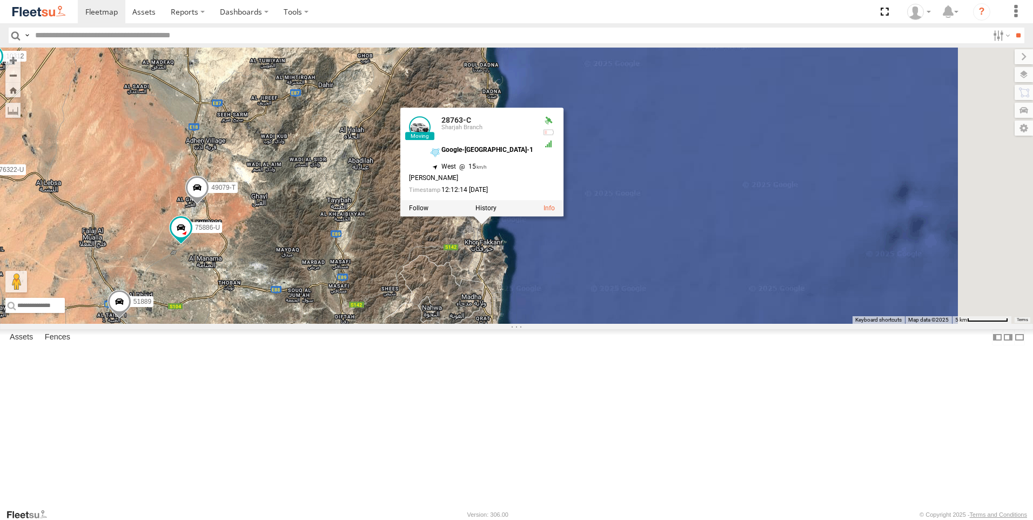
drag, startPoint x: 529, startPoint y: 336, endPoint x: 522, endPoint y: 330, distance: 10.0
click at [522, 323] on div "93598 93591 89835 18240-AD-17 76322-U 63659-1 51889 28763-C 71967-AD-6 69279-Y …" at bounding box center [516, 186] width 1033 height 276
